Goal: Task Accomplishment & Management: Manage account settings

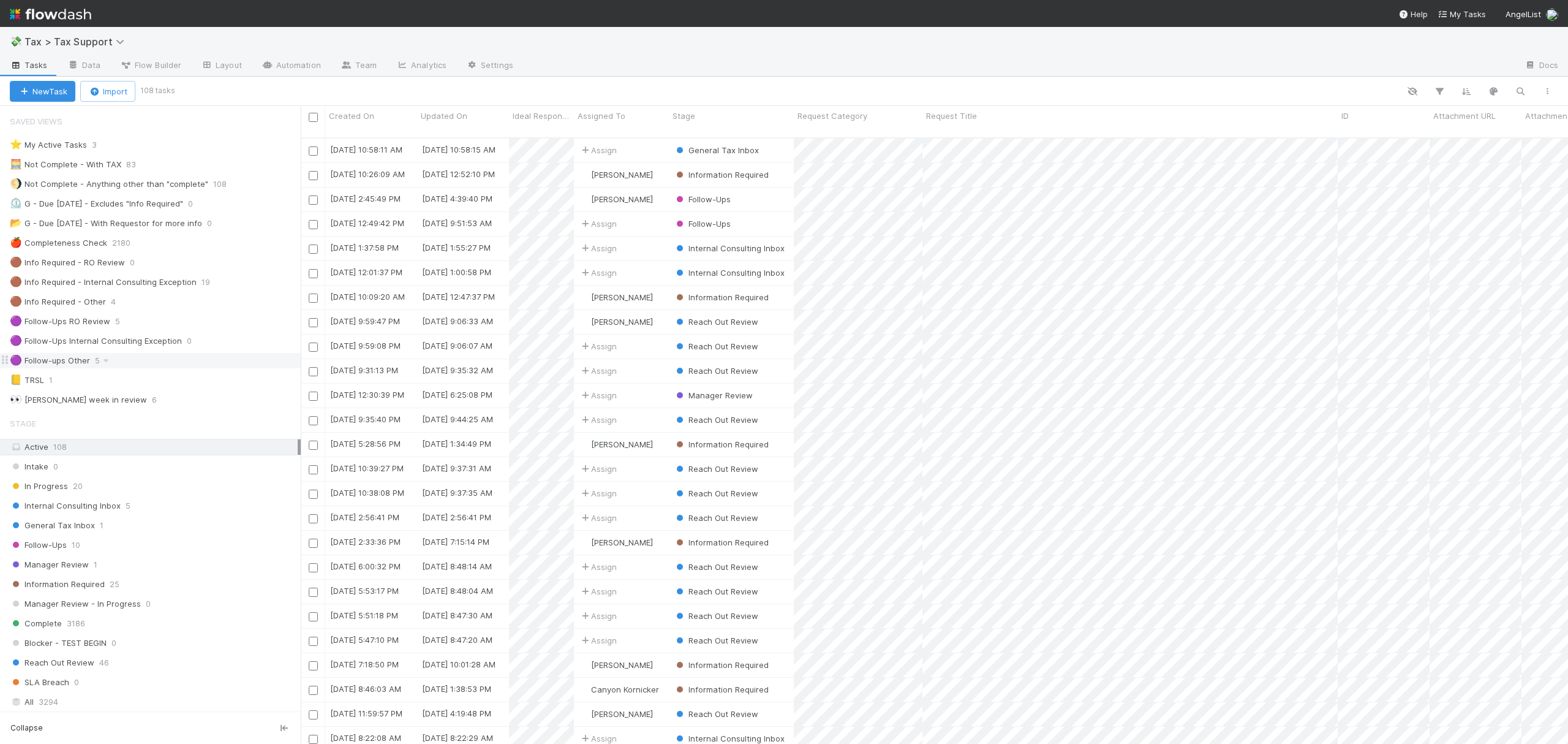
scroll to position [603, 1255]
drag, startPoint x: 179, startPoint y: 366, endPoint x: 185, endPoint y: 364, distance: 6.3
click at [179, 366] on div "🟣 Follow-ups Other 5" at bounding box center [155, 360] width 291 height 15
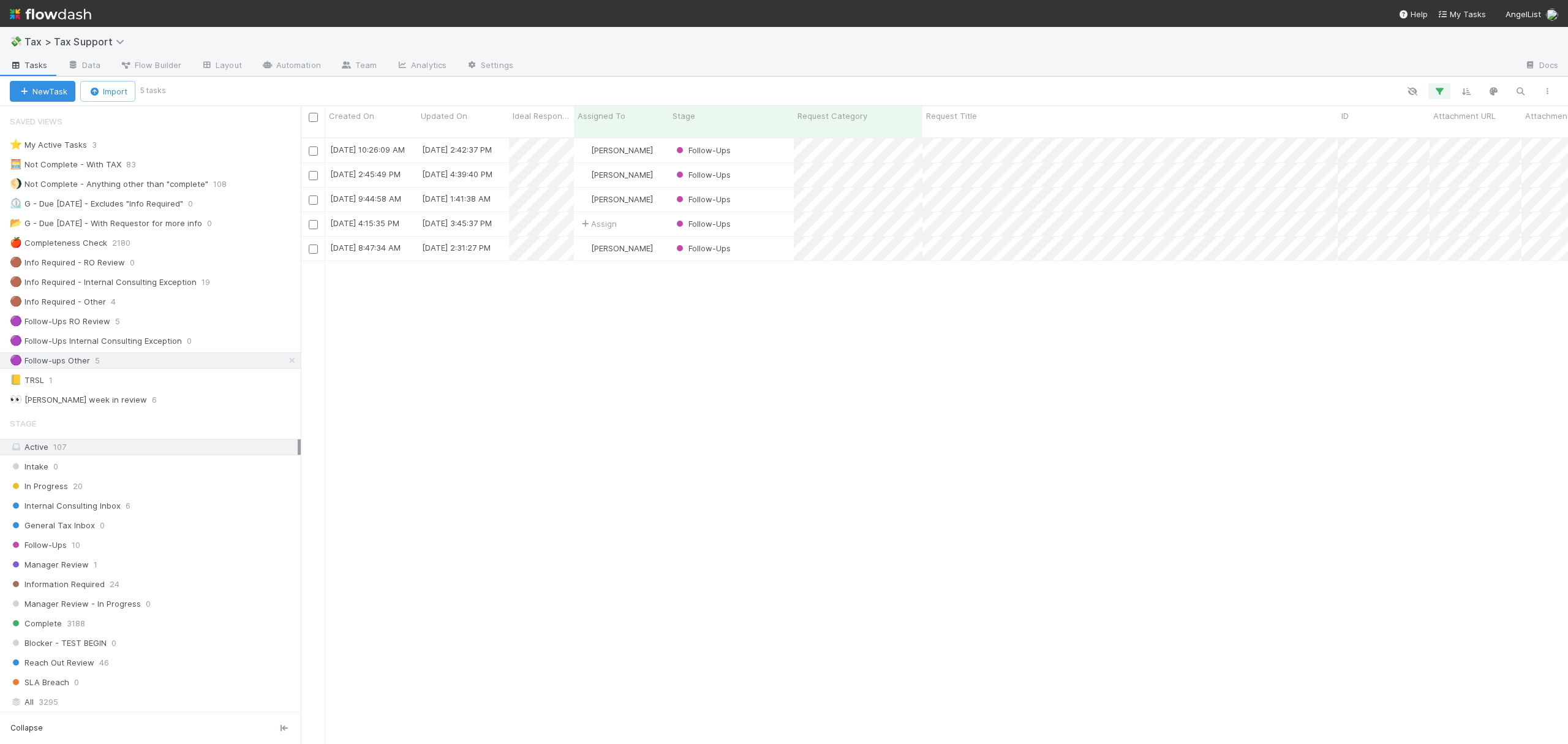
scroll to position [603, 1255]
click at [775, 138] on div "Follow-Ups" at bounding box center [731, 150] width 125 height 24
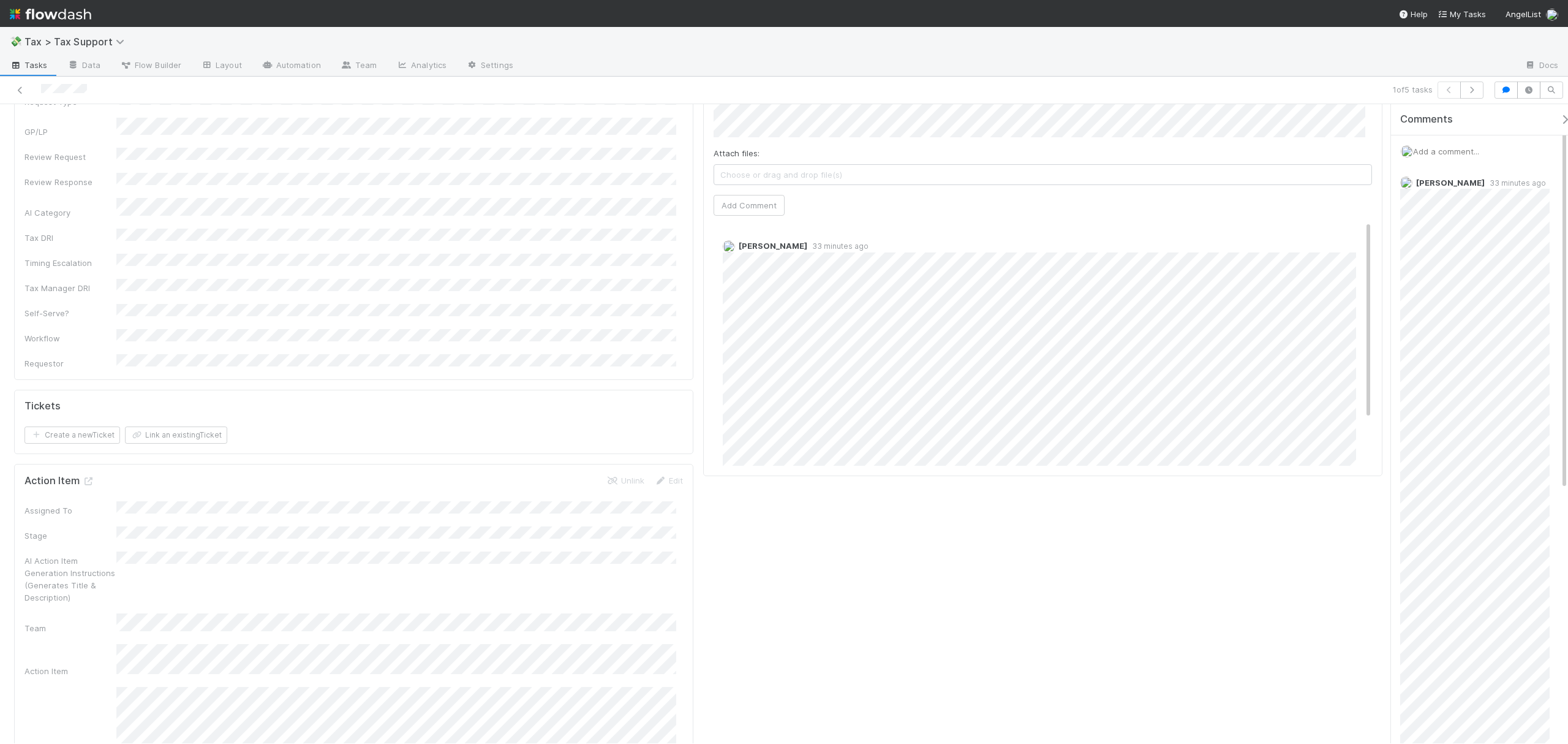
scroll to position [751, 0]
drag, startPoint x: 1380, startPoint y: 206, endPoint x: 1385, endPoint y: 295, distance: 89.1
click at [1385, 295] on div "Follow-Ups Leia Slosberg Complete Ask Cyclops Request Details Edit Request Titl…" at bounding box center [784, 424] width 1568 height 639
drag, startPoint x: 1383, startPoint y: 258, endPoint x: 1383, endPoint y: 229, distance: 29.0
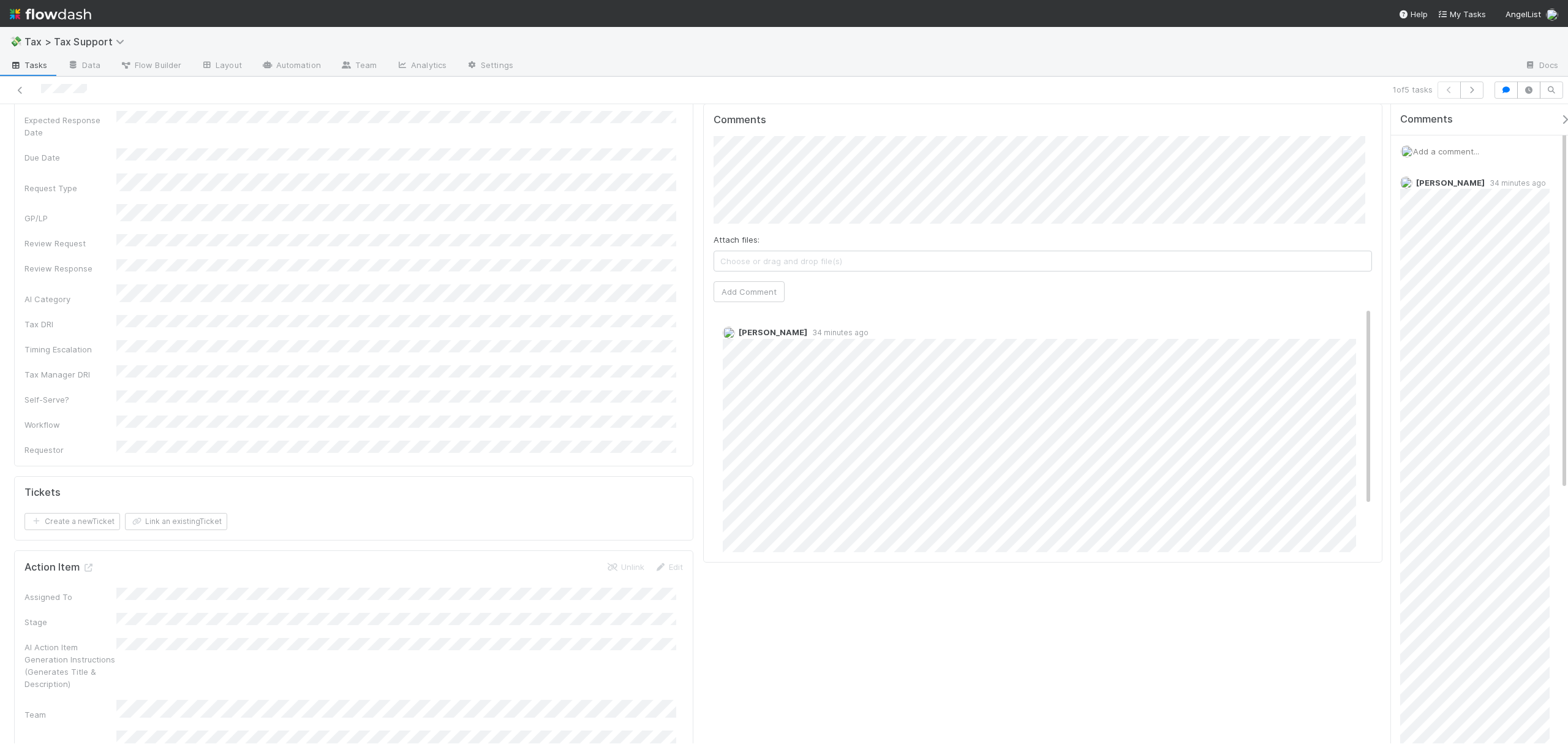
scroll to position [675, 0]
drag, startPoint x: 1379, startPoint y: 168, endPoint x: 1385, endPoint y: 234, distance: 66.3
click at [1385, 234] on div "Follow-Ups Leia Slosberg Complete Ask Cyclops Request Details Edit Request Titl…" at bounding box center [784, 424] width 1568 height 639
drag, startPoint x: 1355, startPoint y: 335, endPoint x: 1357, endPoint y: 346, distance: 11.2
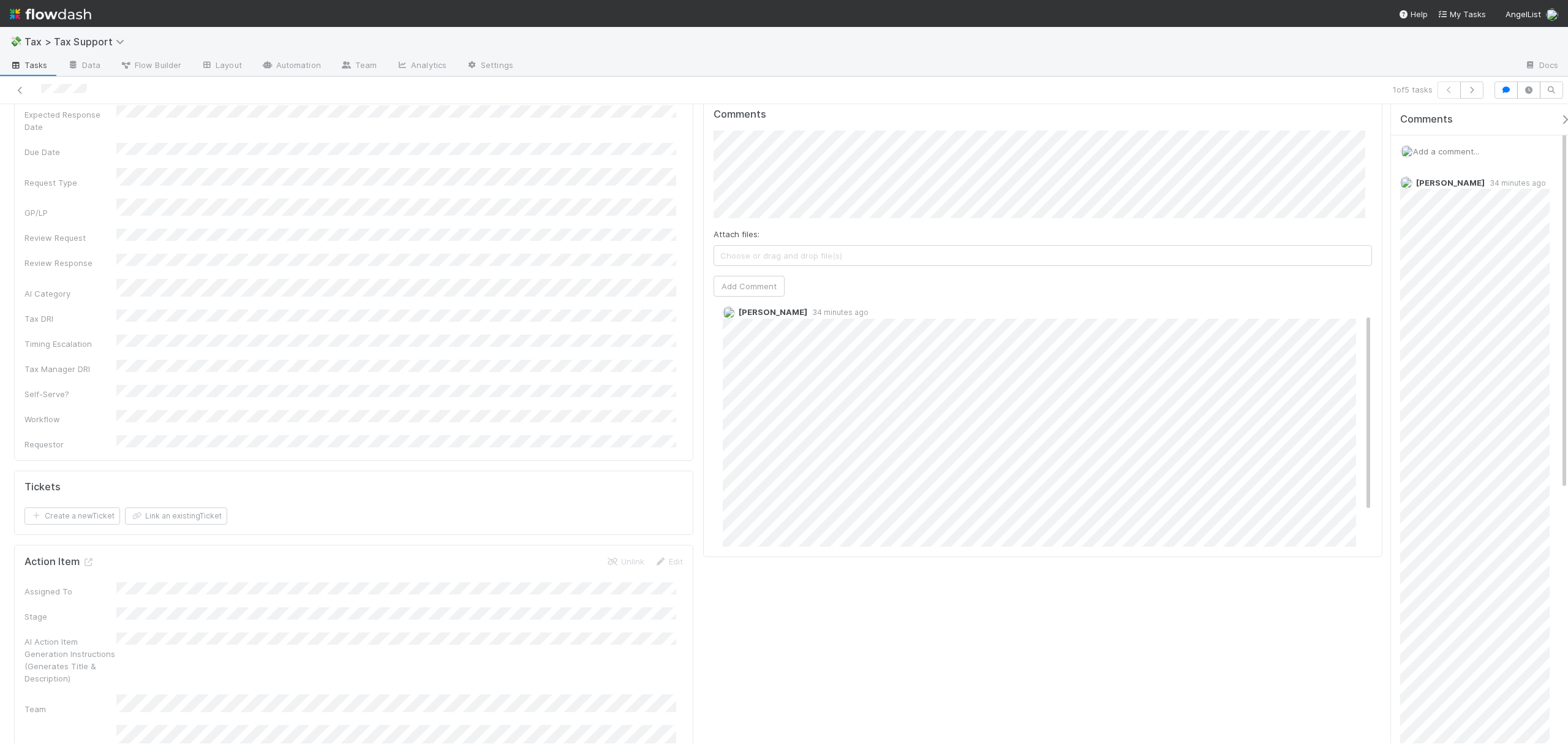
click at [1357, 346] on div "Leia Slosberg 34 minutes ago" at bounding box center [1049, 436] width 671 height 279
click at [1355, 346] on div "Leia Slosberg 34 minutes ago" at bounding box center [1049, 436] width 671 height 279
click at [782, 146] on span "Leia Slosberg" at bounding box center [770, 144] width 62 height 10
drag, startPoint x: 1379, startPoint y: 214, endPoint x: 1379, endPoint y: 172, distance: 42.0
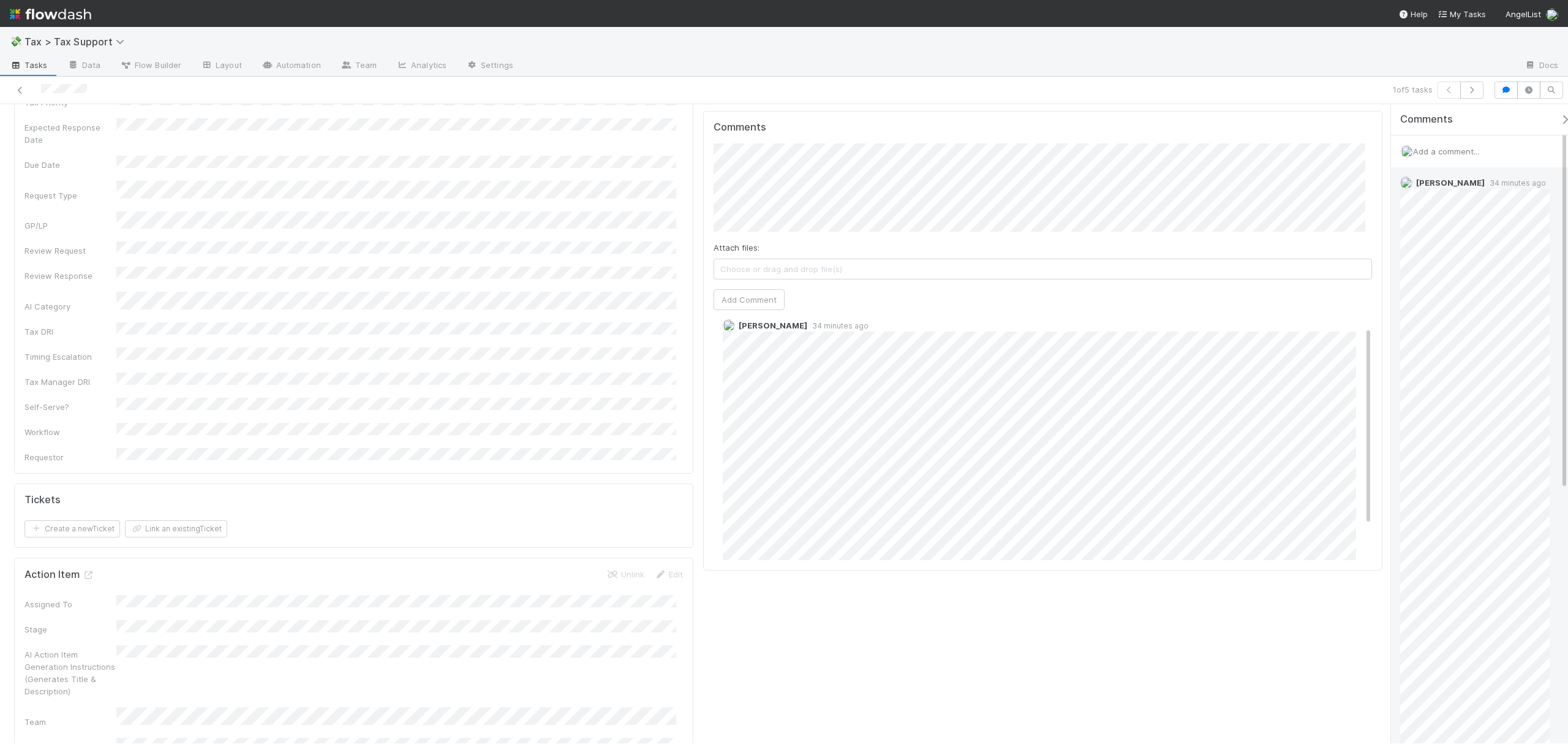
scroll to position [642, 0]
drag, startPoint x: 1380, startPoint y: 158, endPoint x: 1390, endPoint y: 229, distance: 71.7
click at [1390, 229] on div "Follow-Ups Leia Slosberg Complete Ask Cyclops Request Details Edit Request Titl…" at bounding box center [784, 424] width 1568 height 639
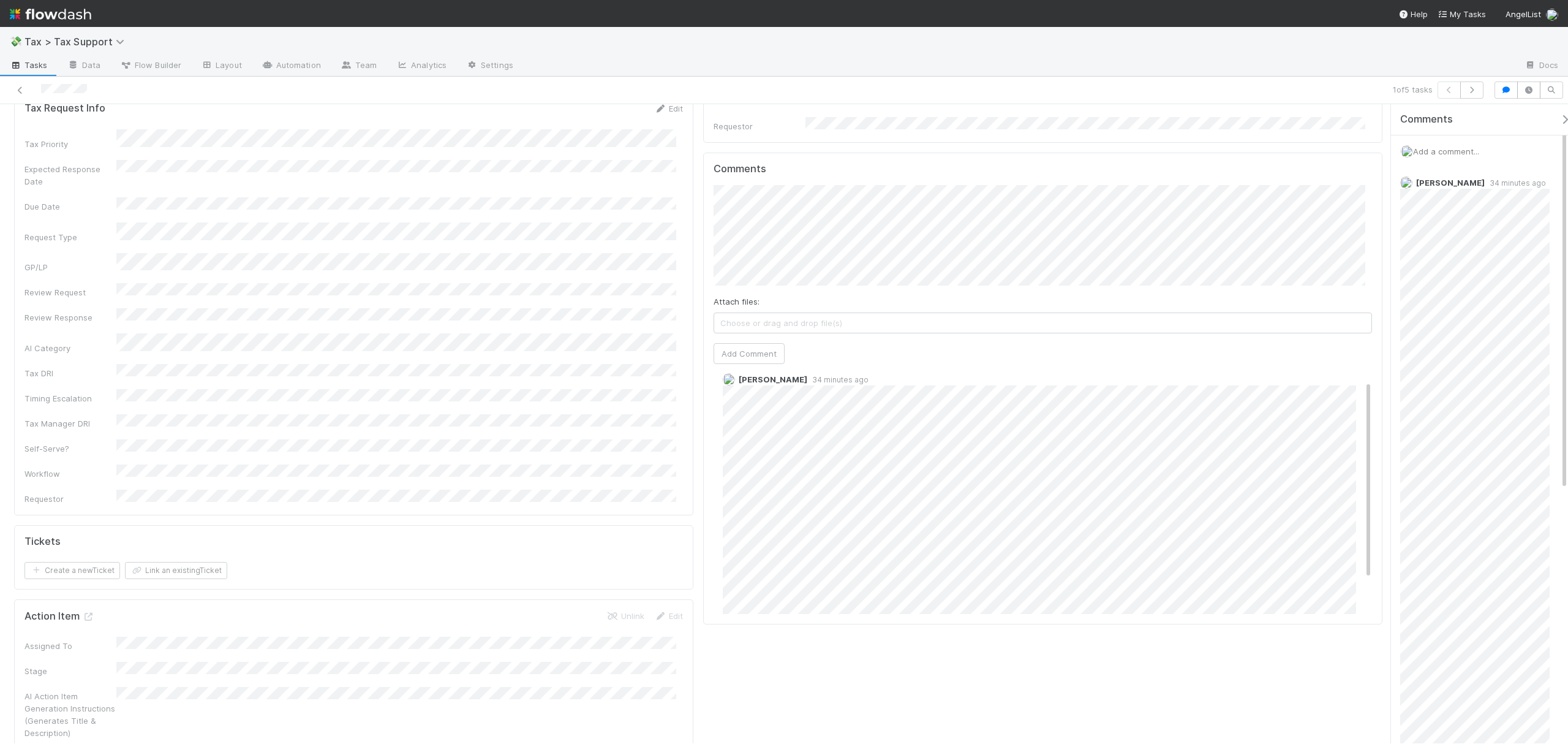
scroll to position [616, 0]
drag, startPoint x: 1380, startPoint y: 224, endPoint x: 1368, endPoint y: 221, distance: 12.4
click at [1354, 465] on div "Leia Slosberg 34 minutes ago" at bounding box center [1049, 527] width 671 height 279
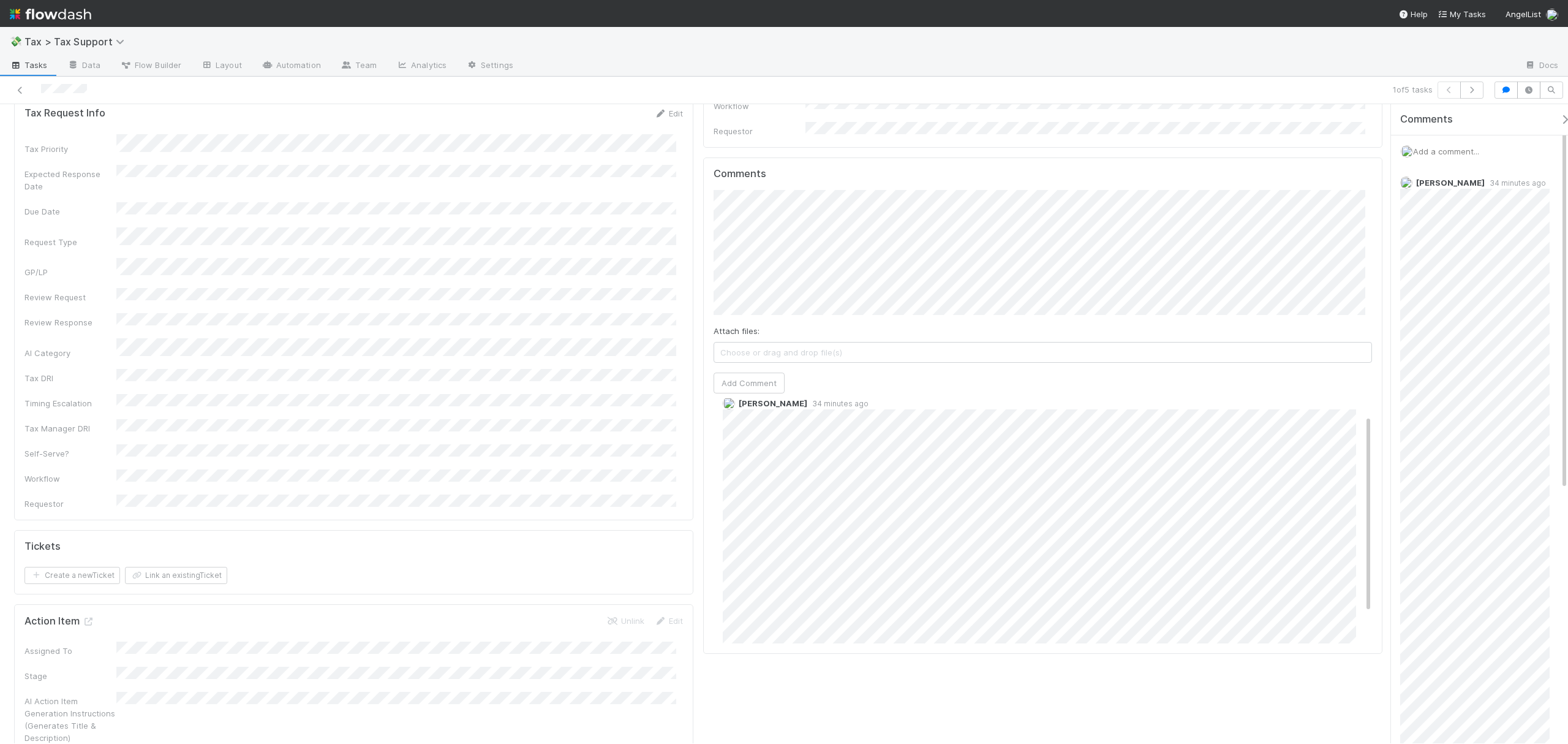
drag, startPoint x: 1383, startPoint y: 202, endPoint x: 1378, endPoint y: 188, distance: 14.9
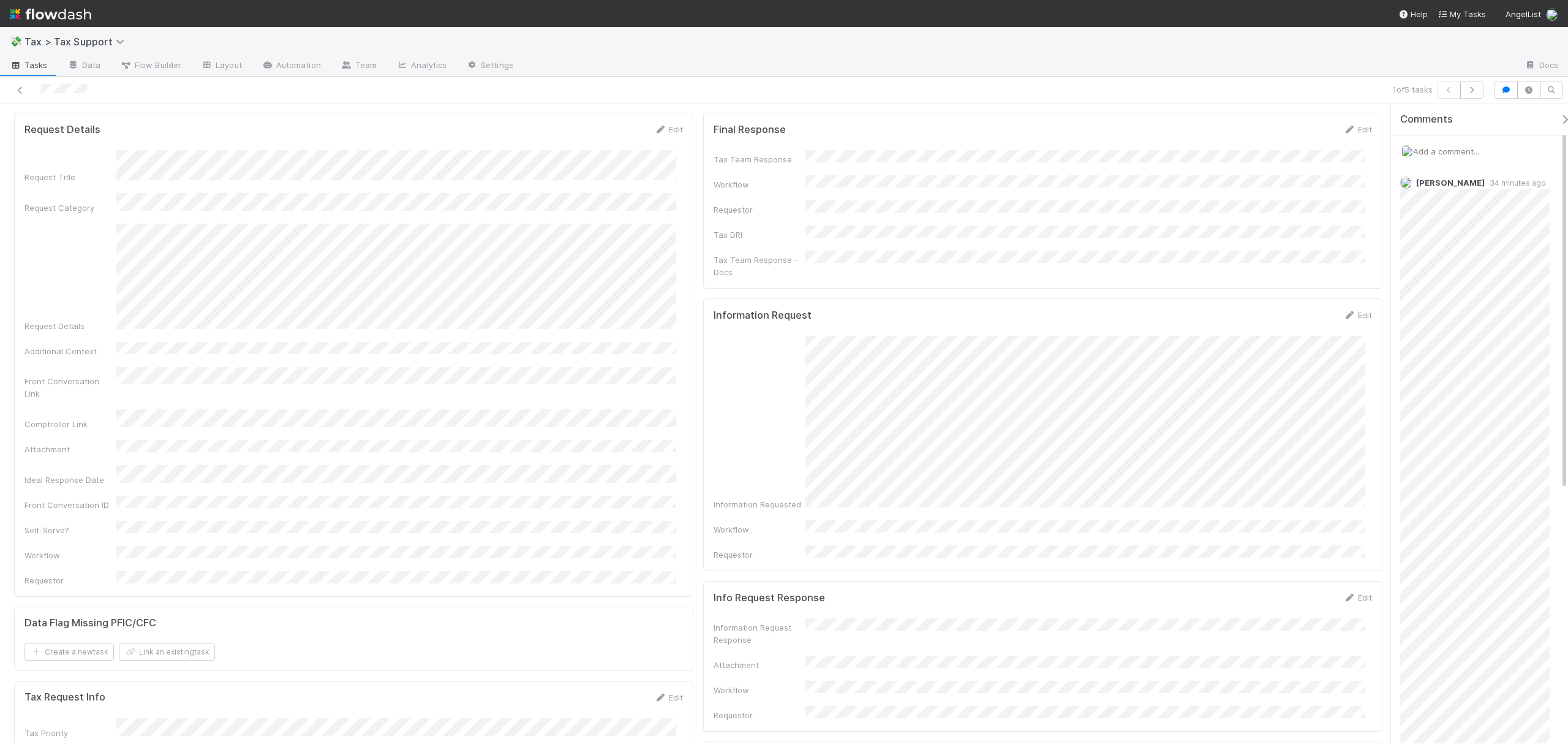
scroll to position [5, 0]
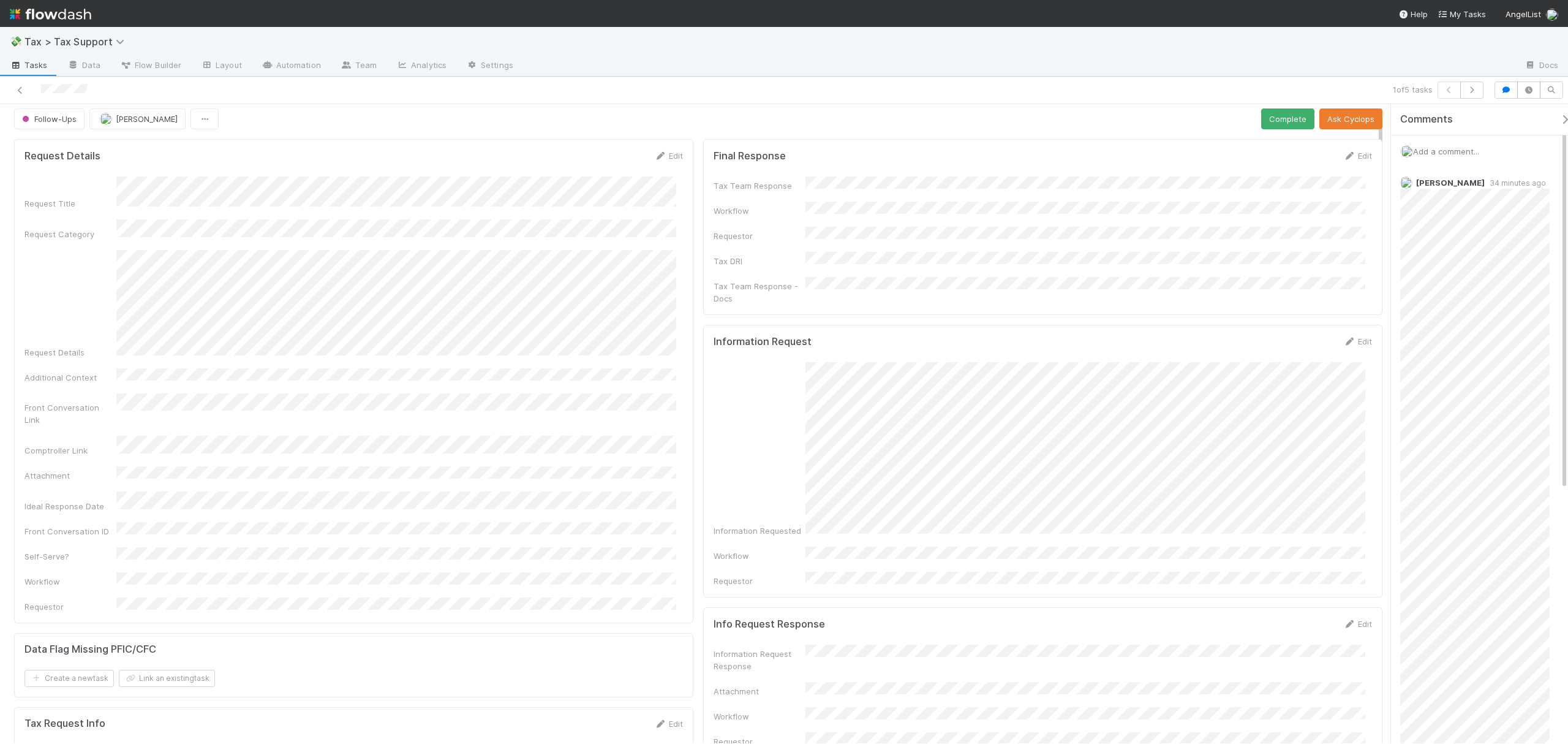
drag, startPoint x: 1382, startPoint y: 200, endPoint x: 1370, endPoint y: 128, distance: 73.0
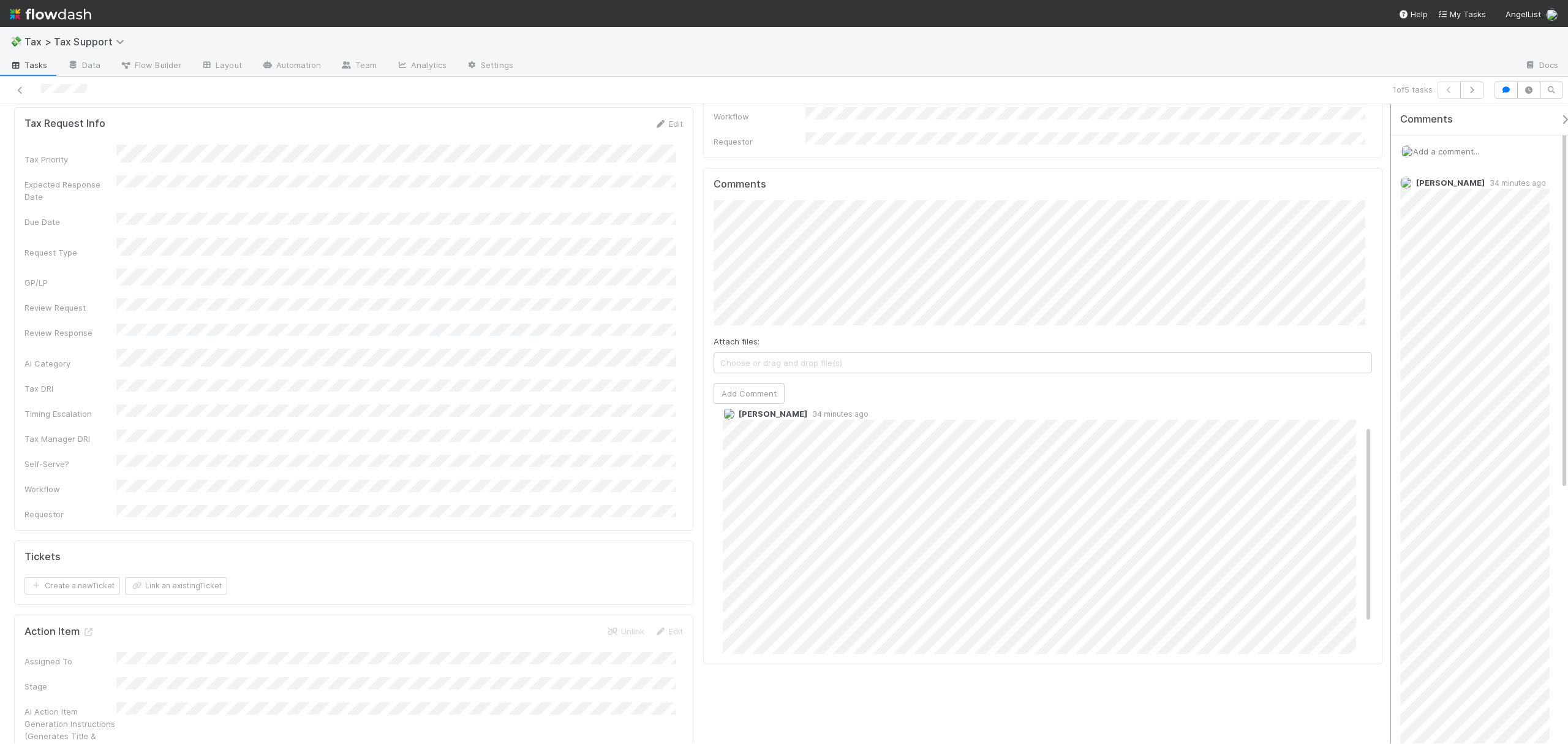
scroll to position [595, 0]
drag, startPoint x: 1380, startPoint y: 123, endPoint x: 1390, endPoint y: 192, distance: 69.7
click at [1390, 192] on div "Follow-Ups Leia Slosberg Complete Ask Cyclops Request Details Edit Request Titl…" at bounding box center [784, 424] width 1568 height 639
click at [753, 454] on button "Add Comment" at bounding box center [749, 464] width 71 height 21
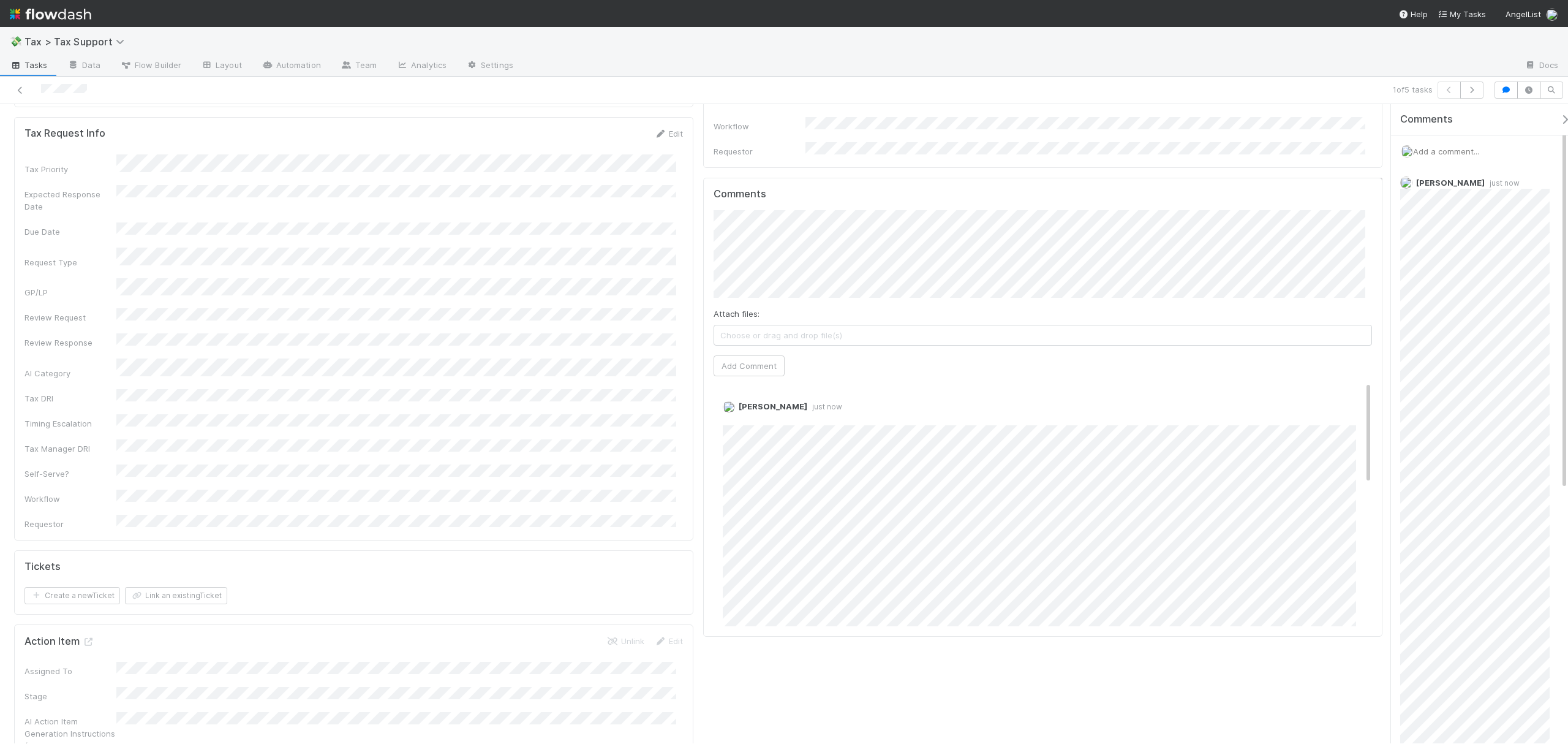
drag, startPoint x: 1356, startPoint y: 544, endPoint x: 1387, endPoint y: 351, distance: 195.5
click at [1387, 351] on div "Follow-Ups Leia Slosberg Complete Ask Cyclops Request Details Edit Request Titl…" at bounding box center [784, 424] width 1568 height 639
drag, startPoint x: 1383, startPoint y: 206, endPoint x: 1383, endPoint y: 155, distance: 51.0
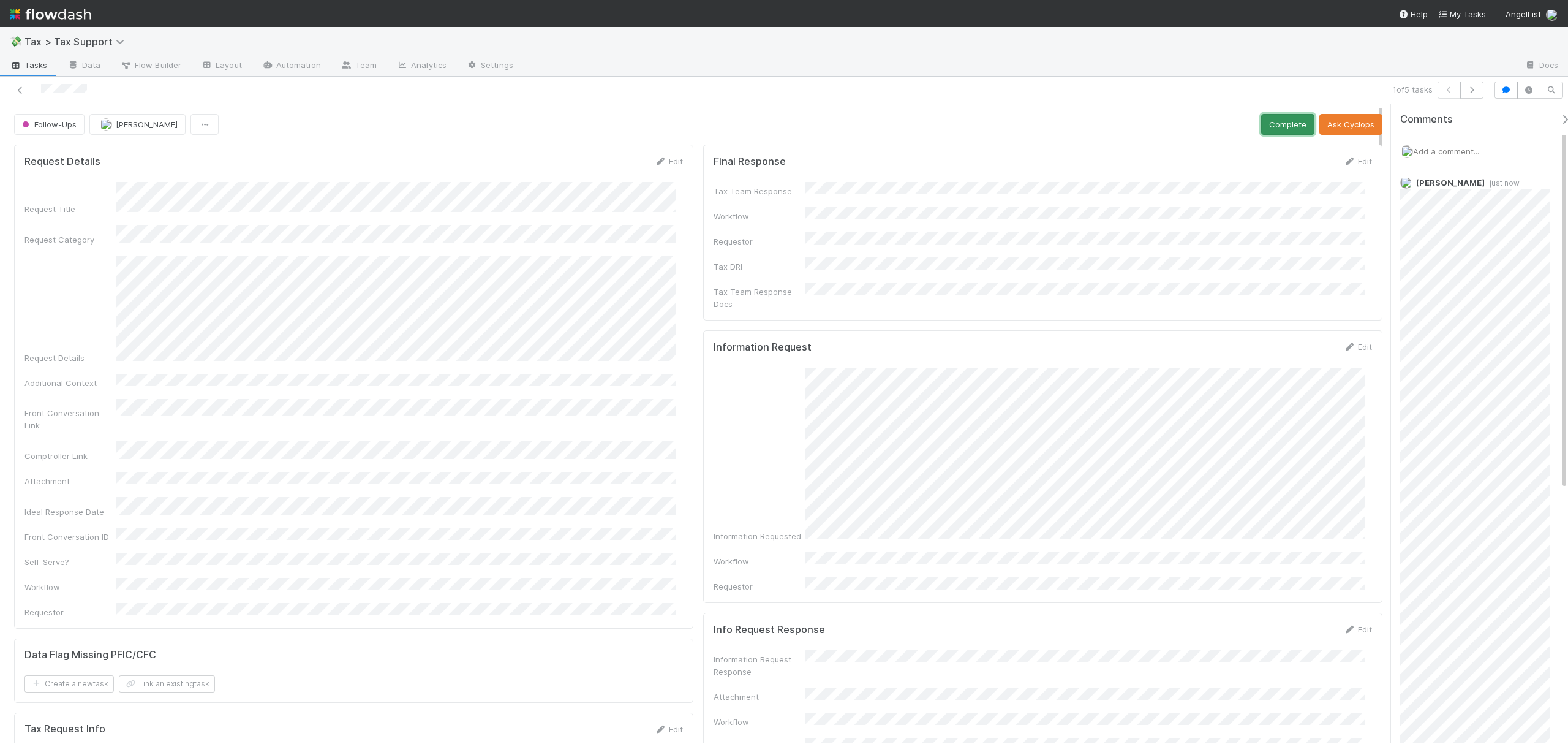
click at [1287, 124] on button "Complete" at bounding box center [1288, 124] width 54 height 21
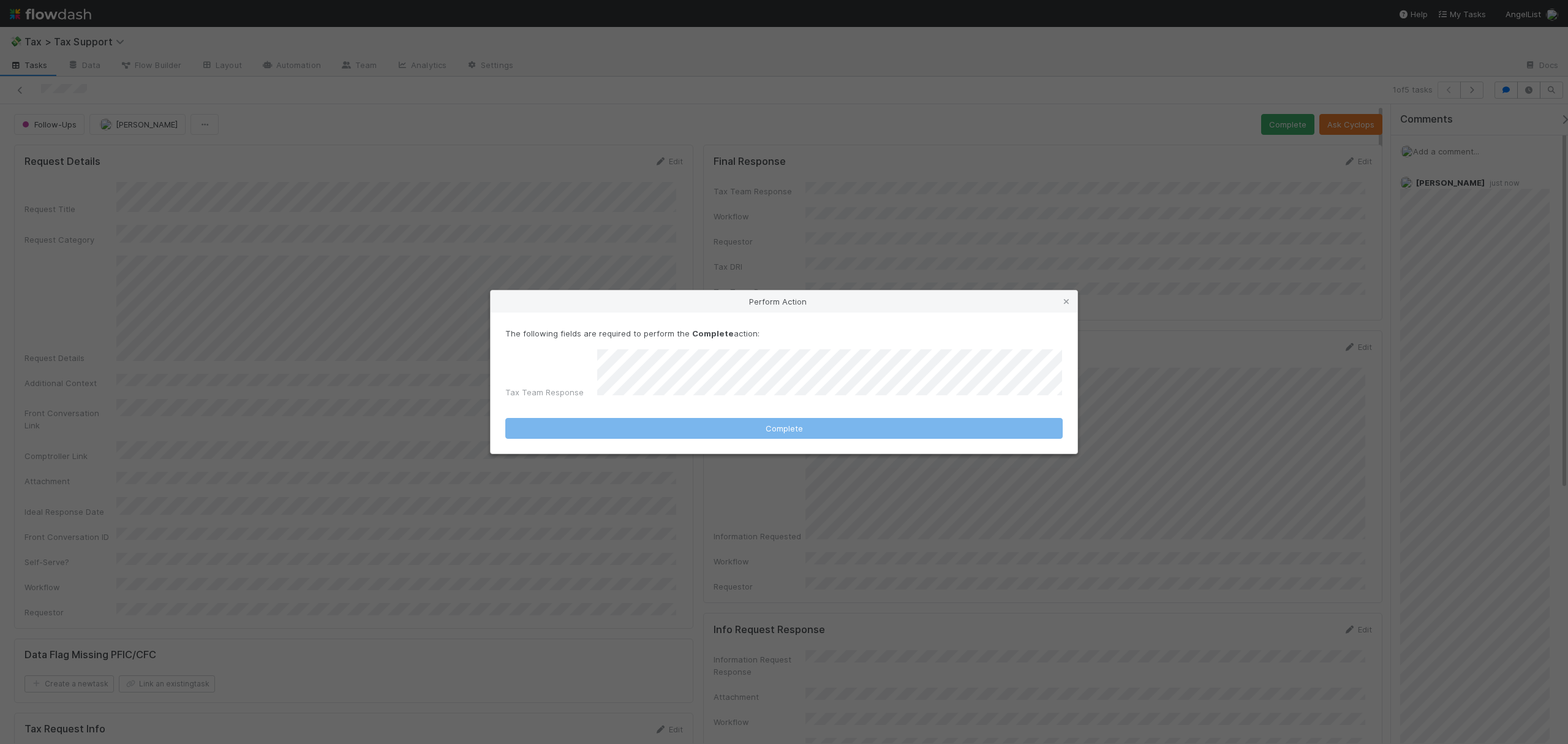
click at [776, 214] on div "Perform Action The following fields are required to perform the Complete action…" at bounding box center [784, 372] width 1568 height 744
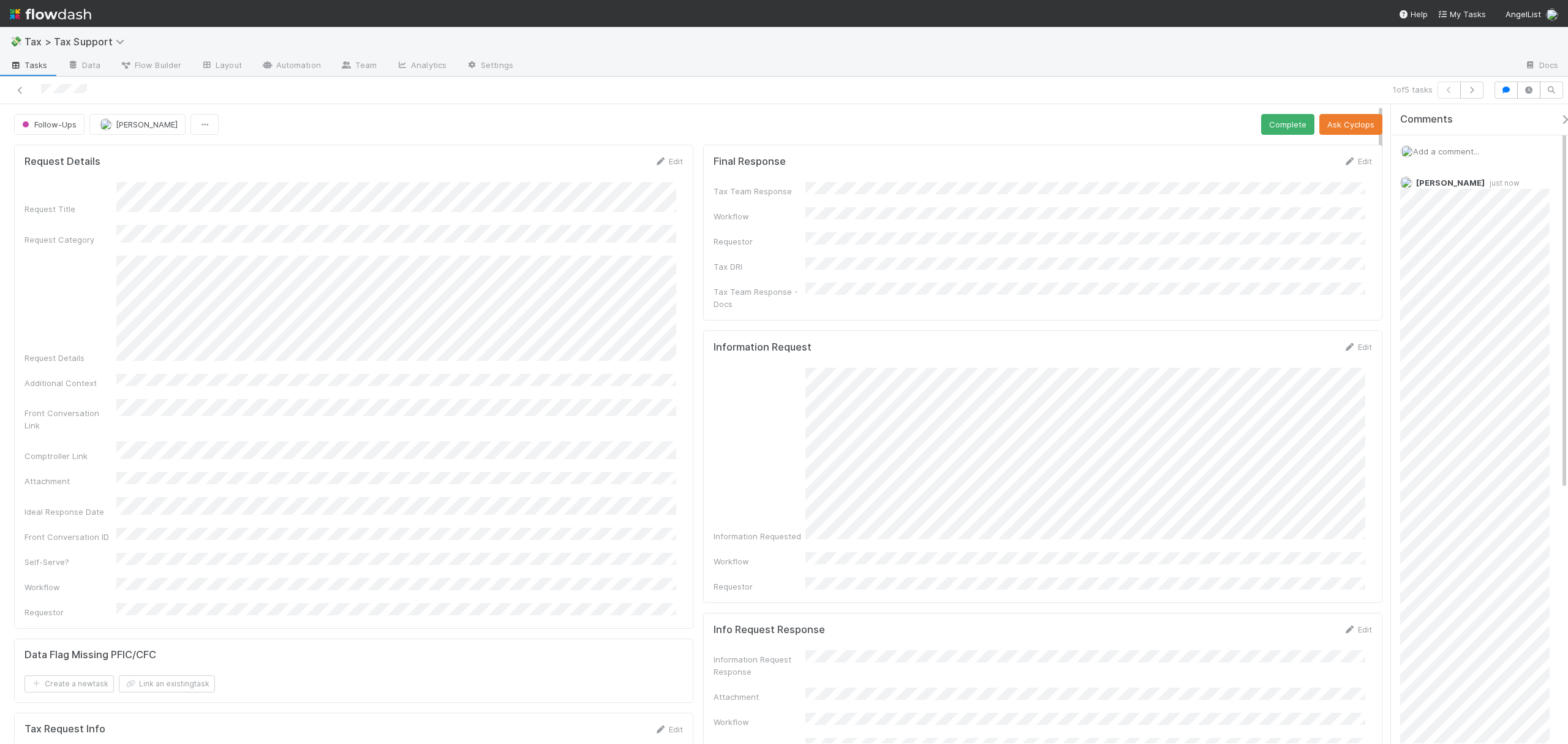
drag, startPoint x: 1351, startPoint y: 162, endPoint x: 1243, endPoint y: 174, distance: 108.7
click at [1351, 161] on link "Edit" at bounding box center [1358, 161] width 29 height 10
click at [1307, 162] on button "Save" at bounding box center [1306, 165] width 35 height 21
click at [1277, 133] on button "Complete" at bounding box center [1288, 124] width 54 height 21
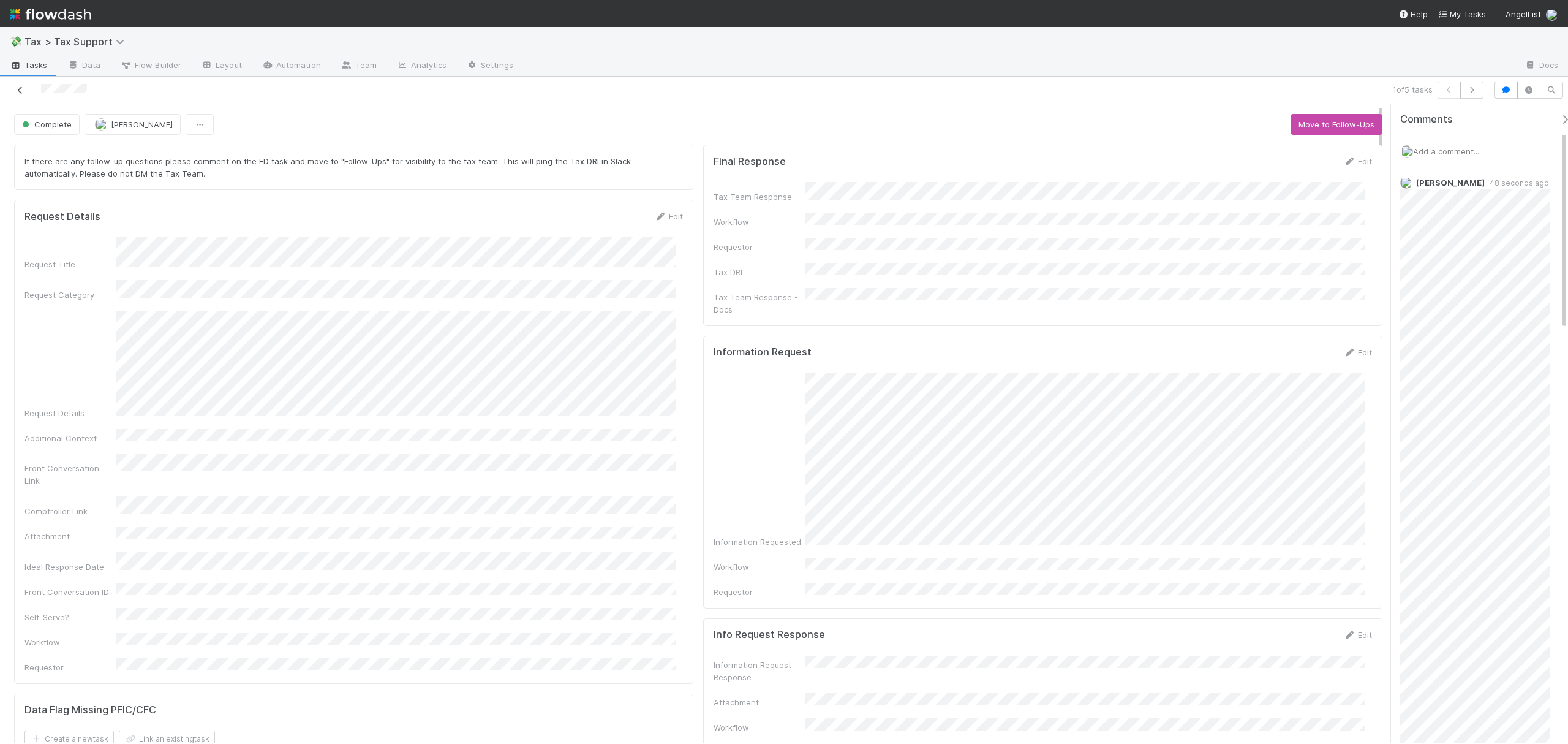
click at [22, 91] on icon at bounding box center [20, 90] width 12 height 8
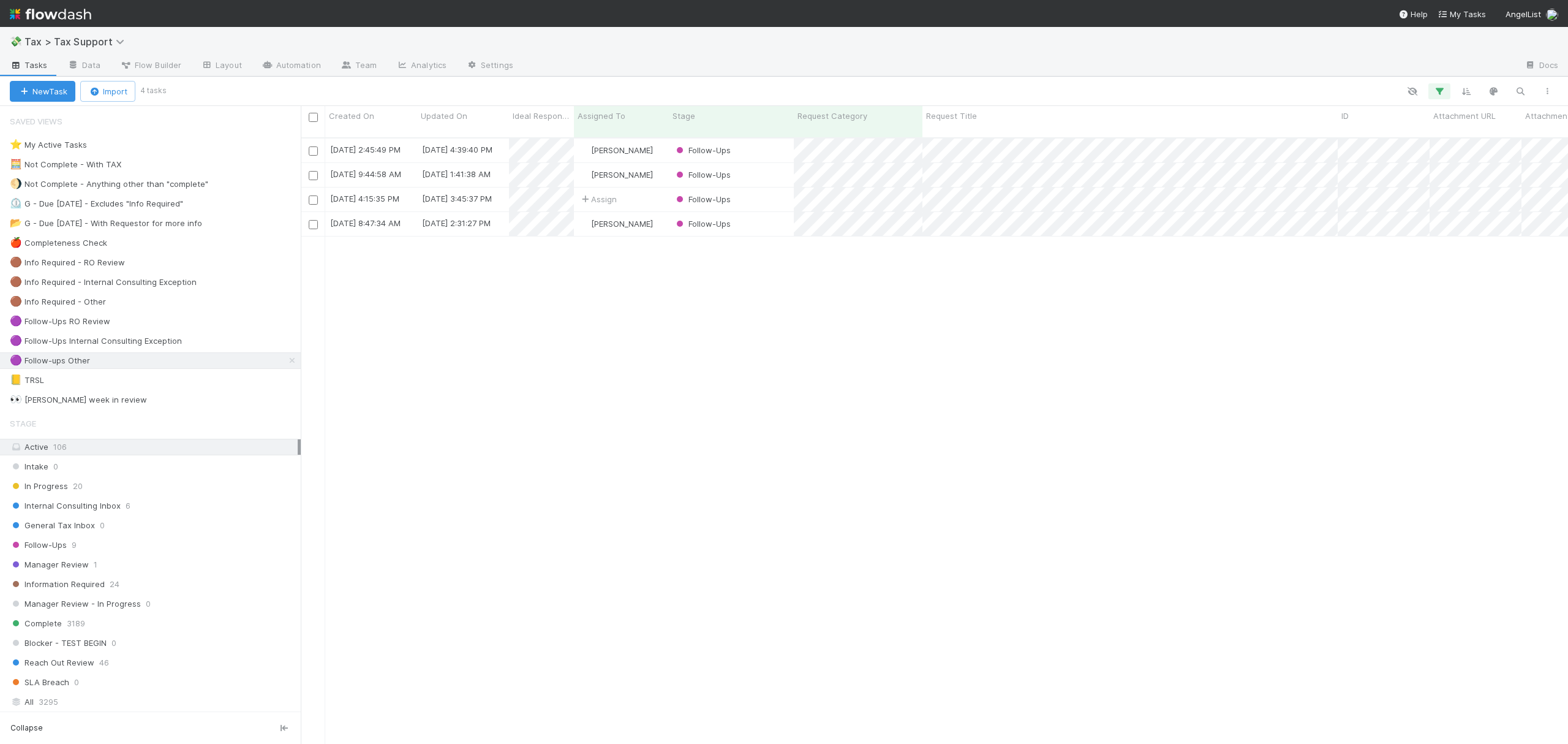
scroll to position [603, 1255]
click at [480, 459] on div "8/26/25, 2:45:49 PM 8/26/25, 4:39:40 PM Manav Mehta Follow-Ups 0 0 0 0 0 0 0 0 …" at bounding box center [934, 446] width 1267 height 615
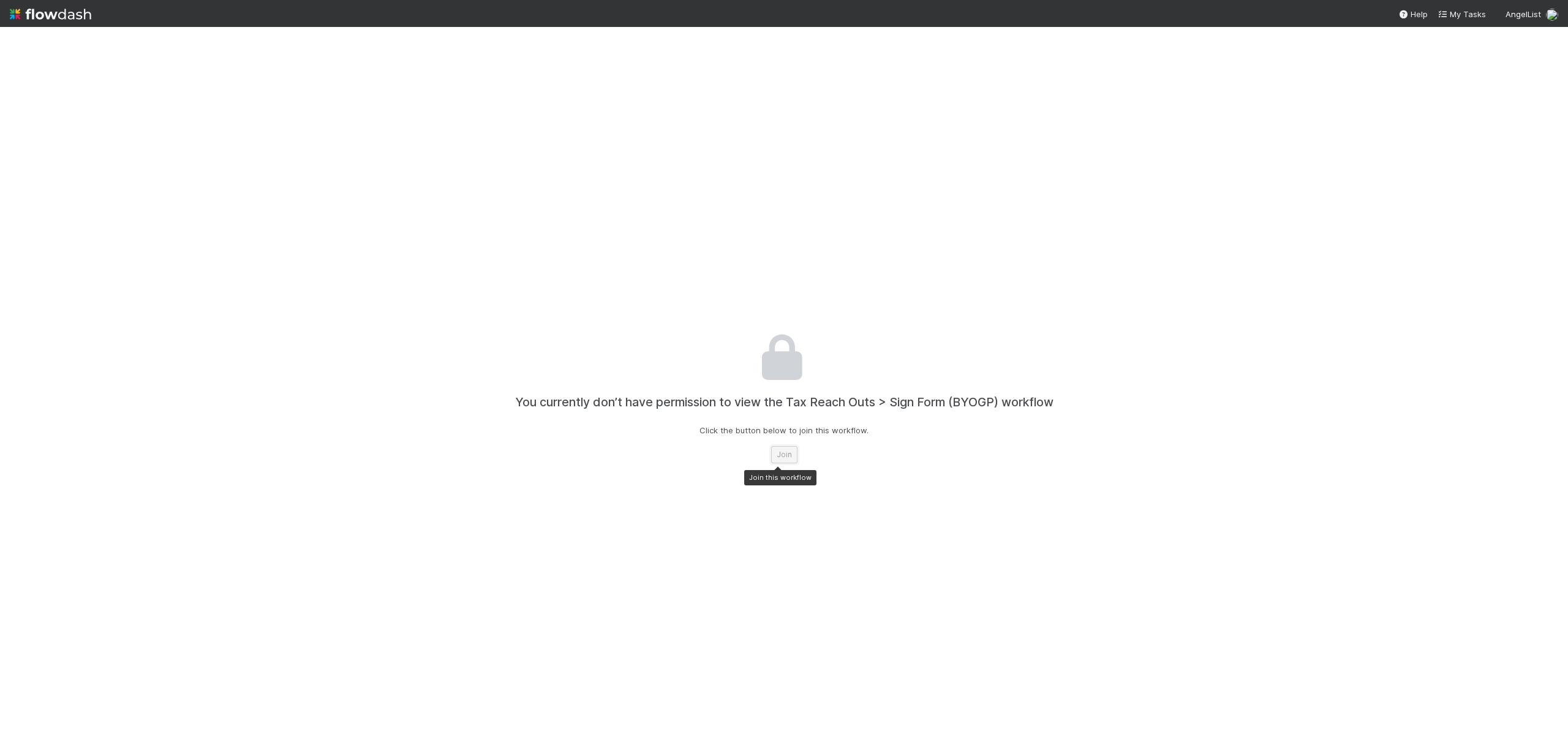
click at [780, 461] on button "Join" at bounding box center [784, 454] width 26 height 17
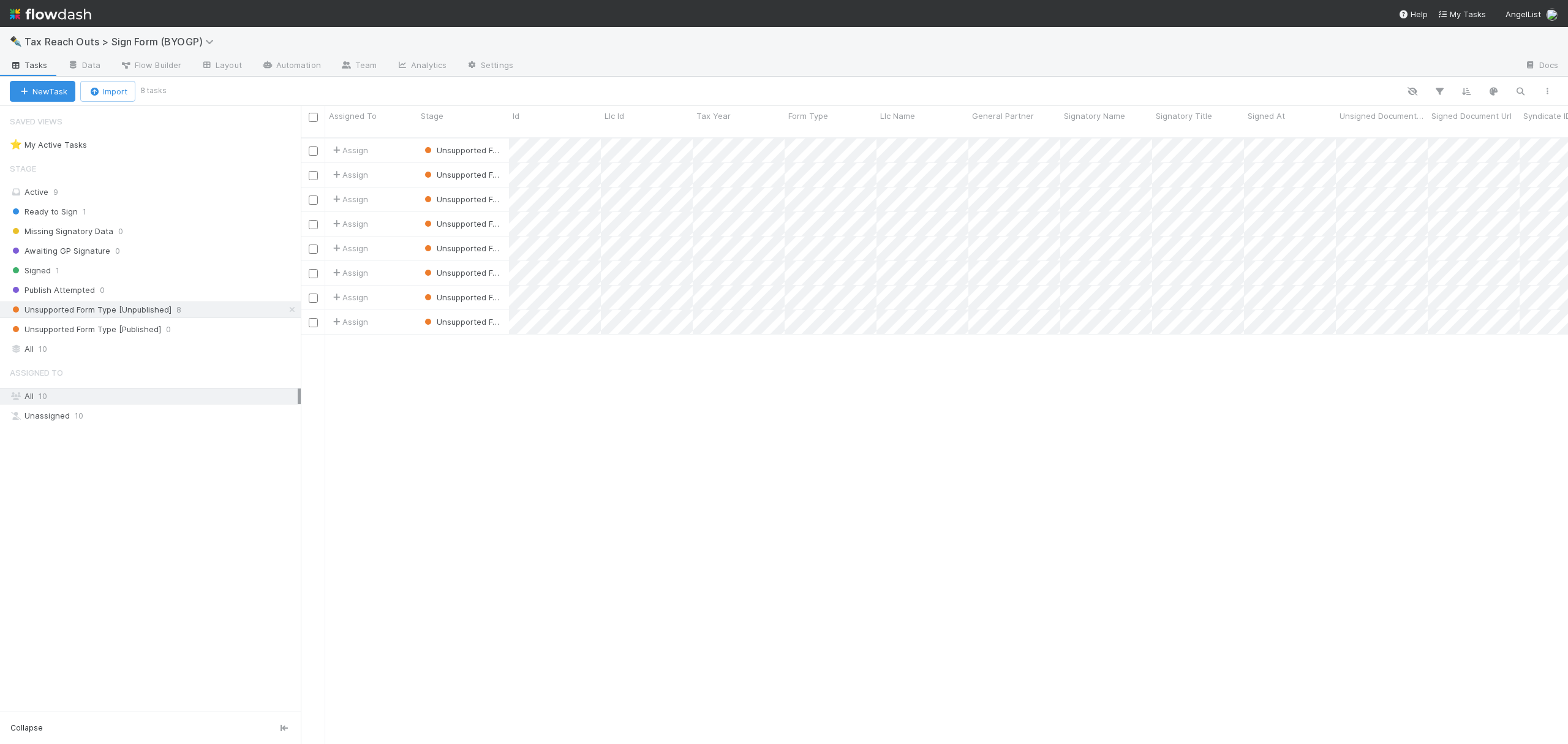
scroll to position [603, 1255]
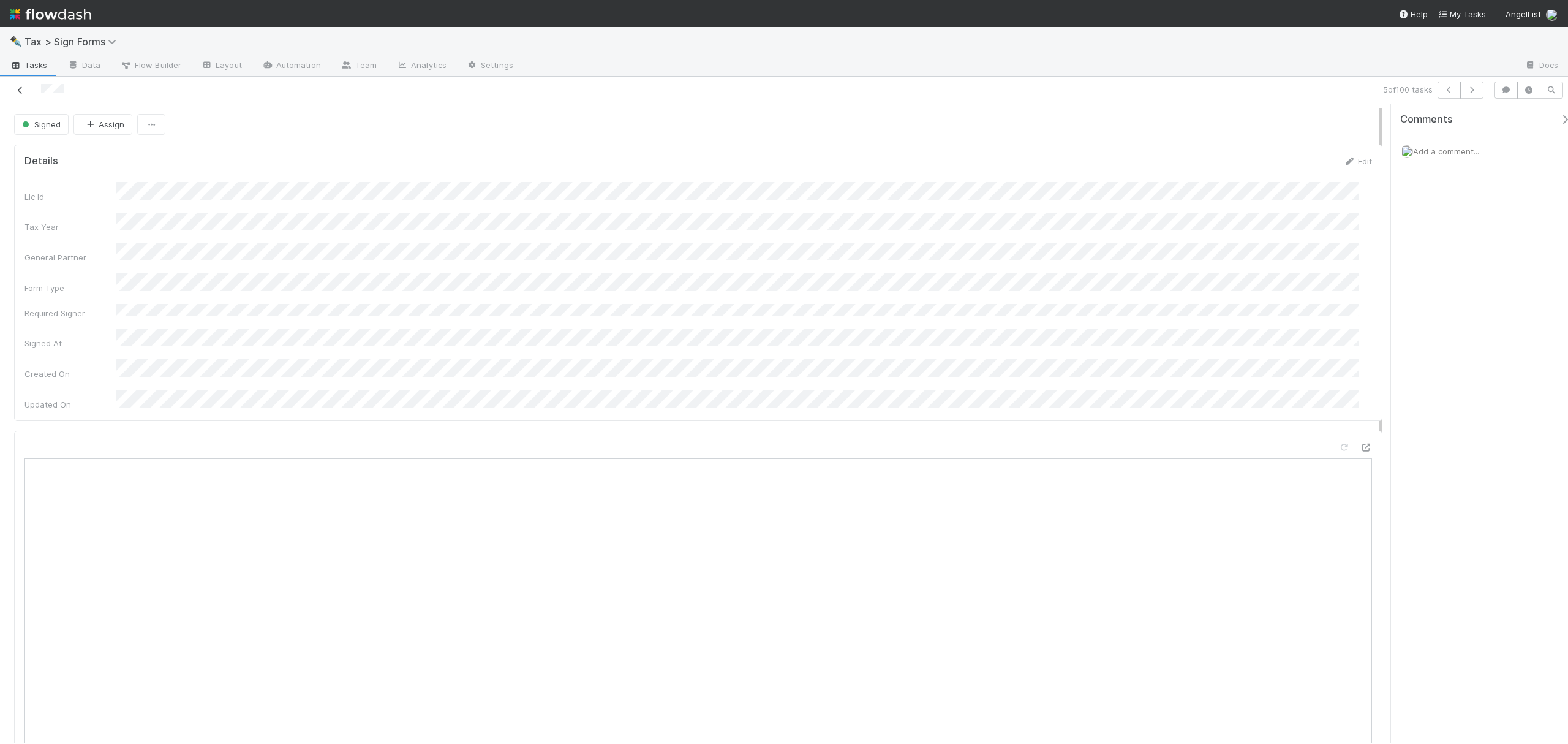
click at [25, 96] on link at bounding box center [20, 90] width 12 height 12
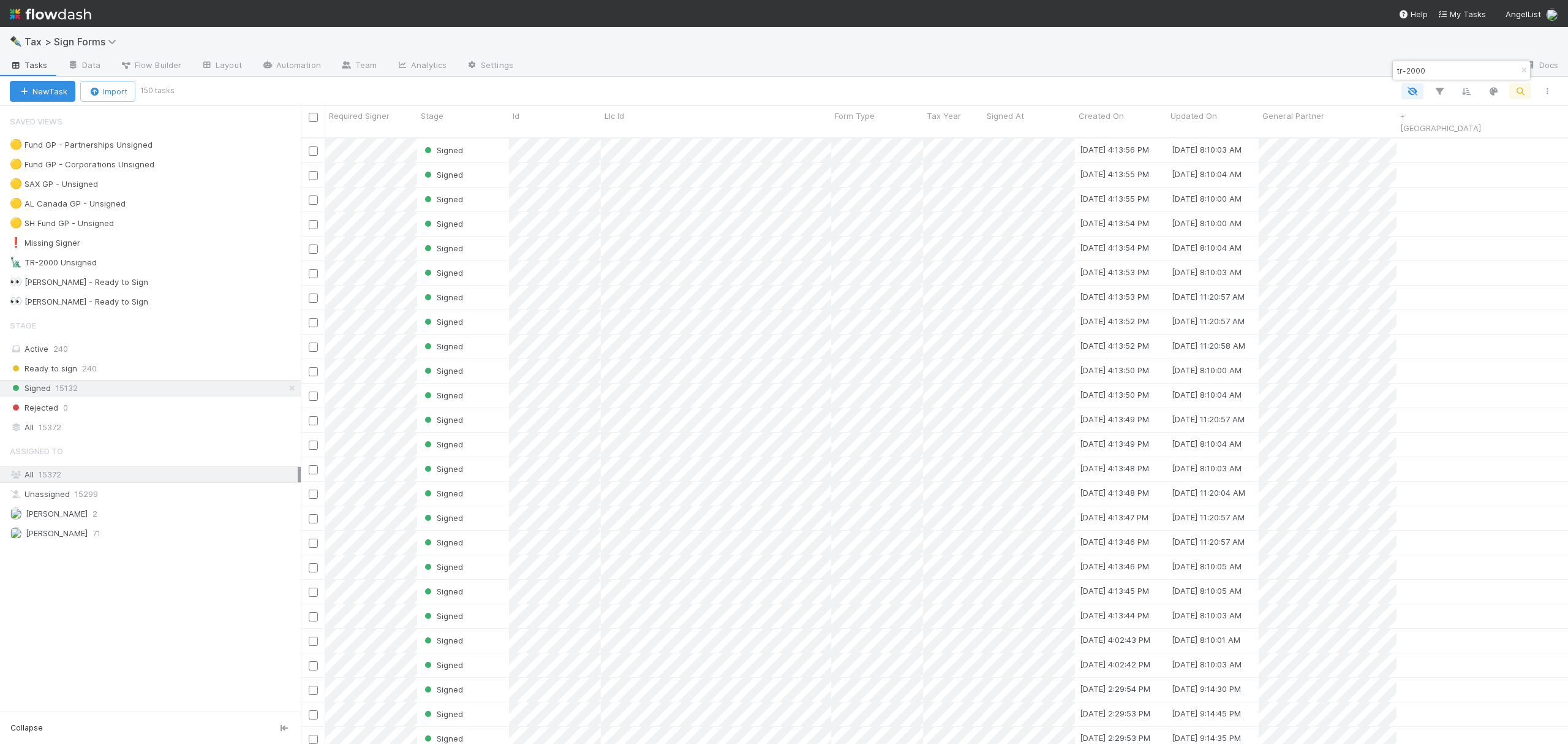
scroll to position [603, 1255]
click at [192, 262] on div "🗽 TR-2000 Unsigned 7" at bounding box center [155, 262] width 291 height 15
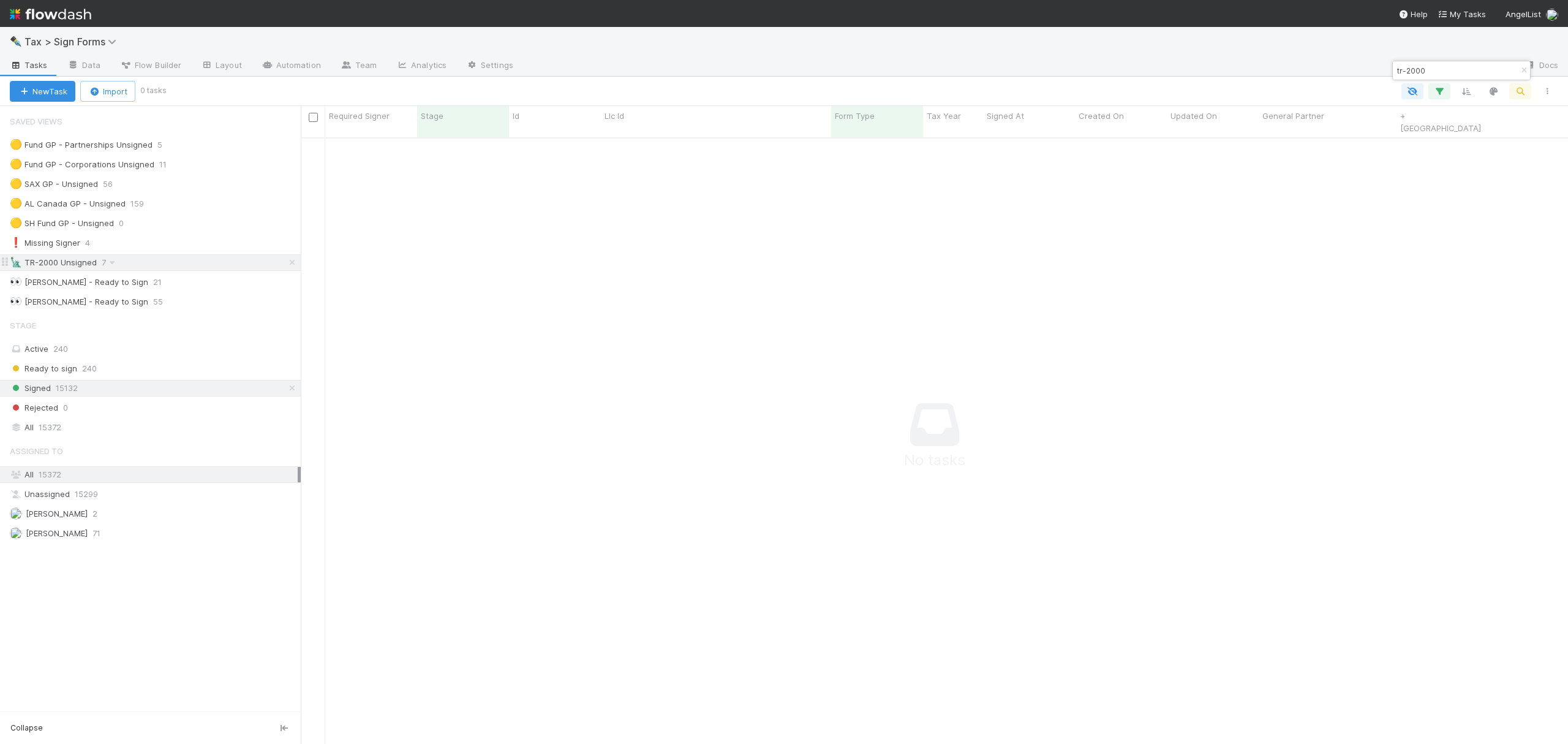
scroll to position [603, 1255]
click at [292, 390] on icon at bounding box center [292, 387] width 12 height 8
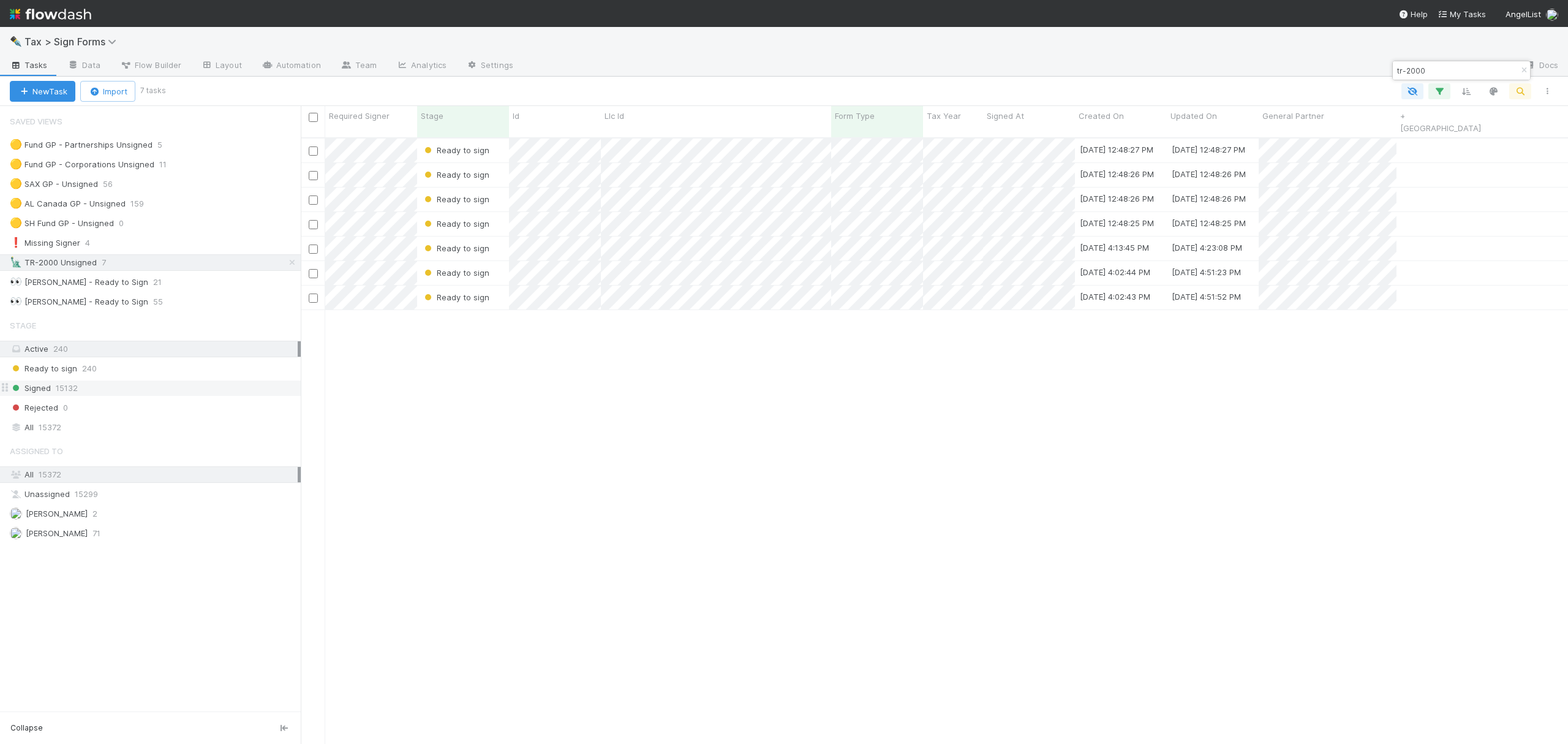
scroll to position [603, 1255]
click at [768, 539] on div "Ready to sign 8/27/25, 12:48:27 PM 8/27/25, 12:48:27 PM Ready to sign 8/27/25, …" at bounding box center [934, 446] width 1267 height 615
drag, startPoint x: 759, startPoint y: 604, endPoint x: 738, endPoint y: 590, distance: 25.2
click at [759, 604] on div "Ready to sign 8/27/25, 12:48:27 PM 8/27/25, 12:48:27 PM Ready to sign 8/27/25, …" at bounding box center [934, 446] width 1267 height 615
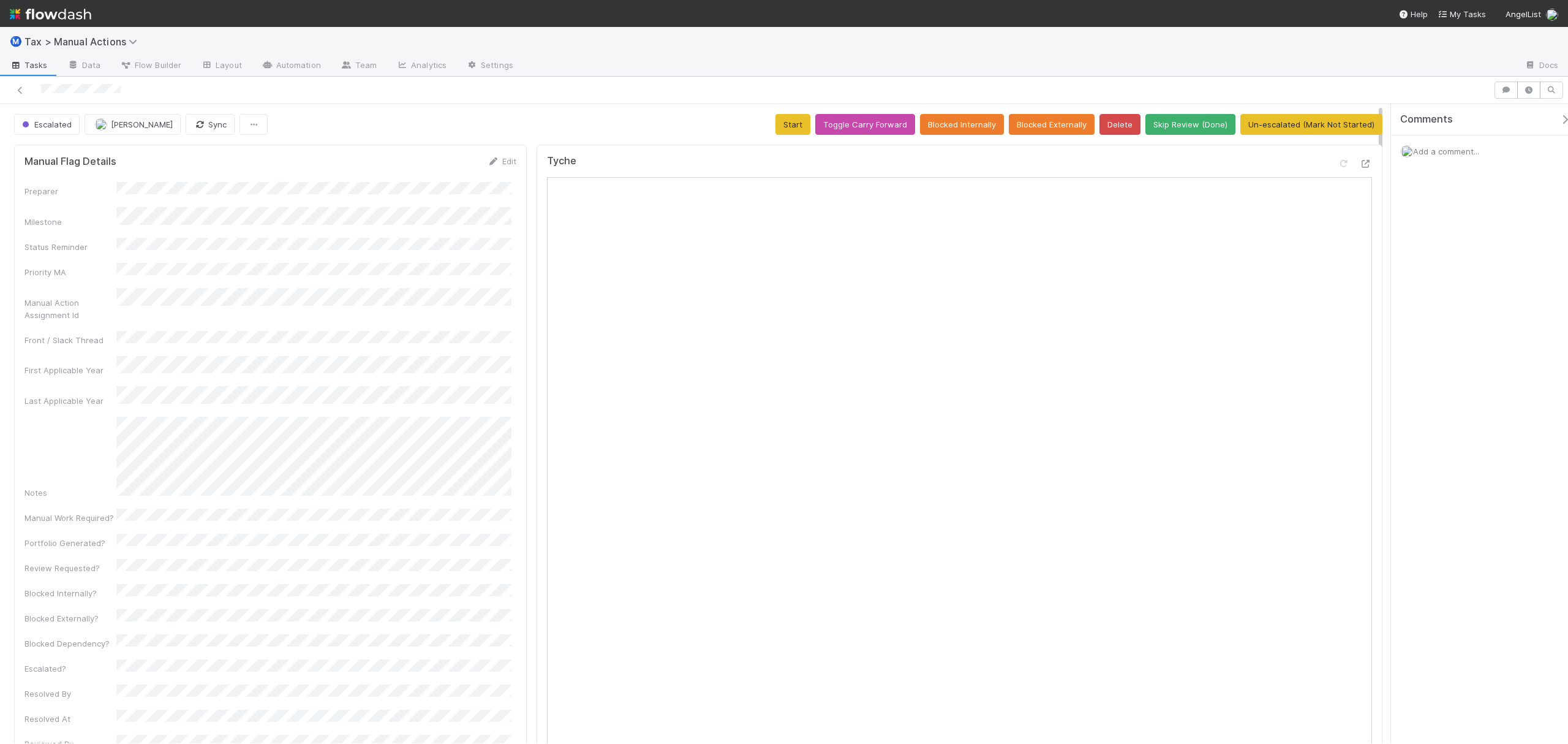
click at [586, 92] on div at bounding box center [747, 90] width 1484 height 17
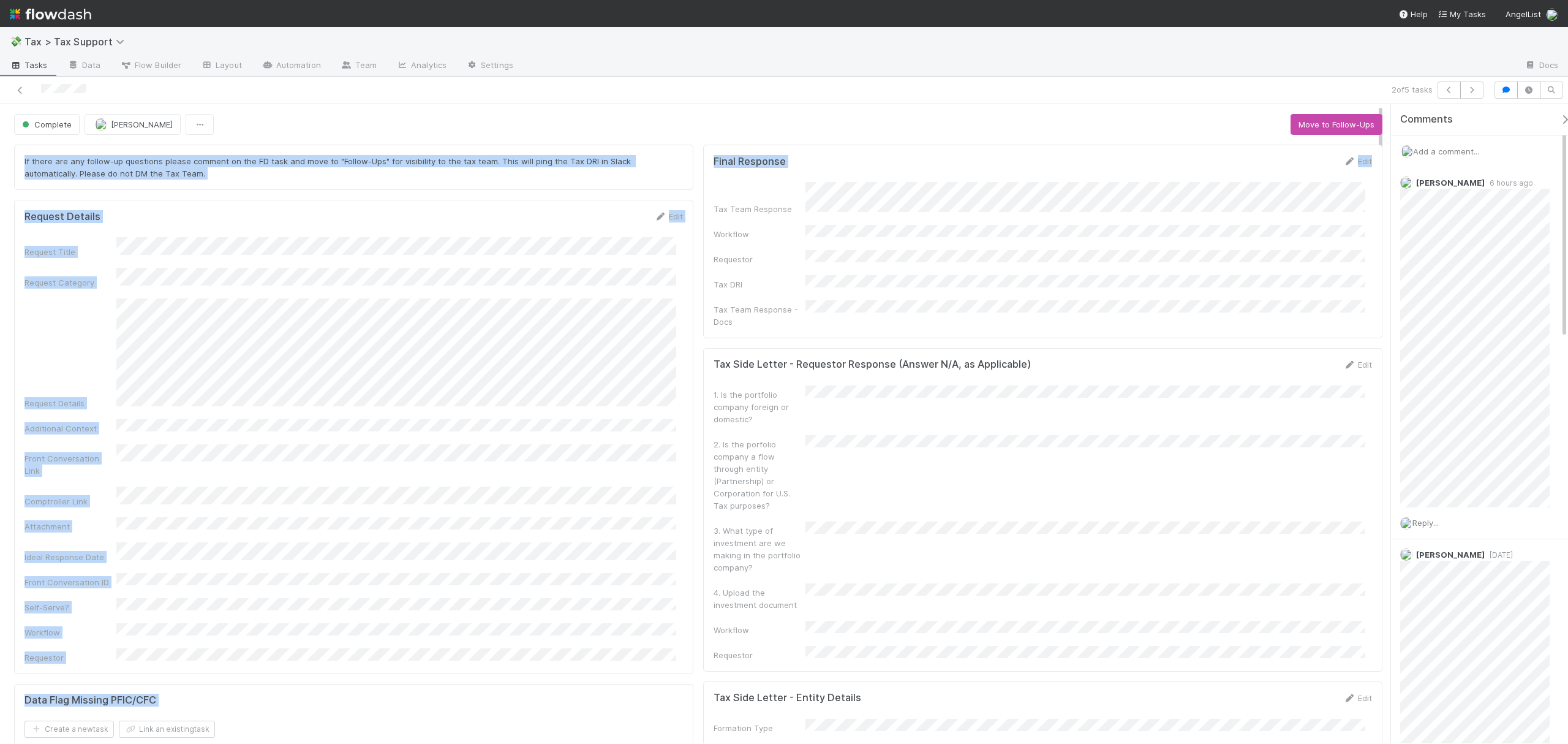
drag, startPoint x: 1376, startPoint y: 135, endPoint x: 1376, endPoint y: 153, distance: 18.0
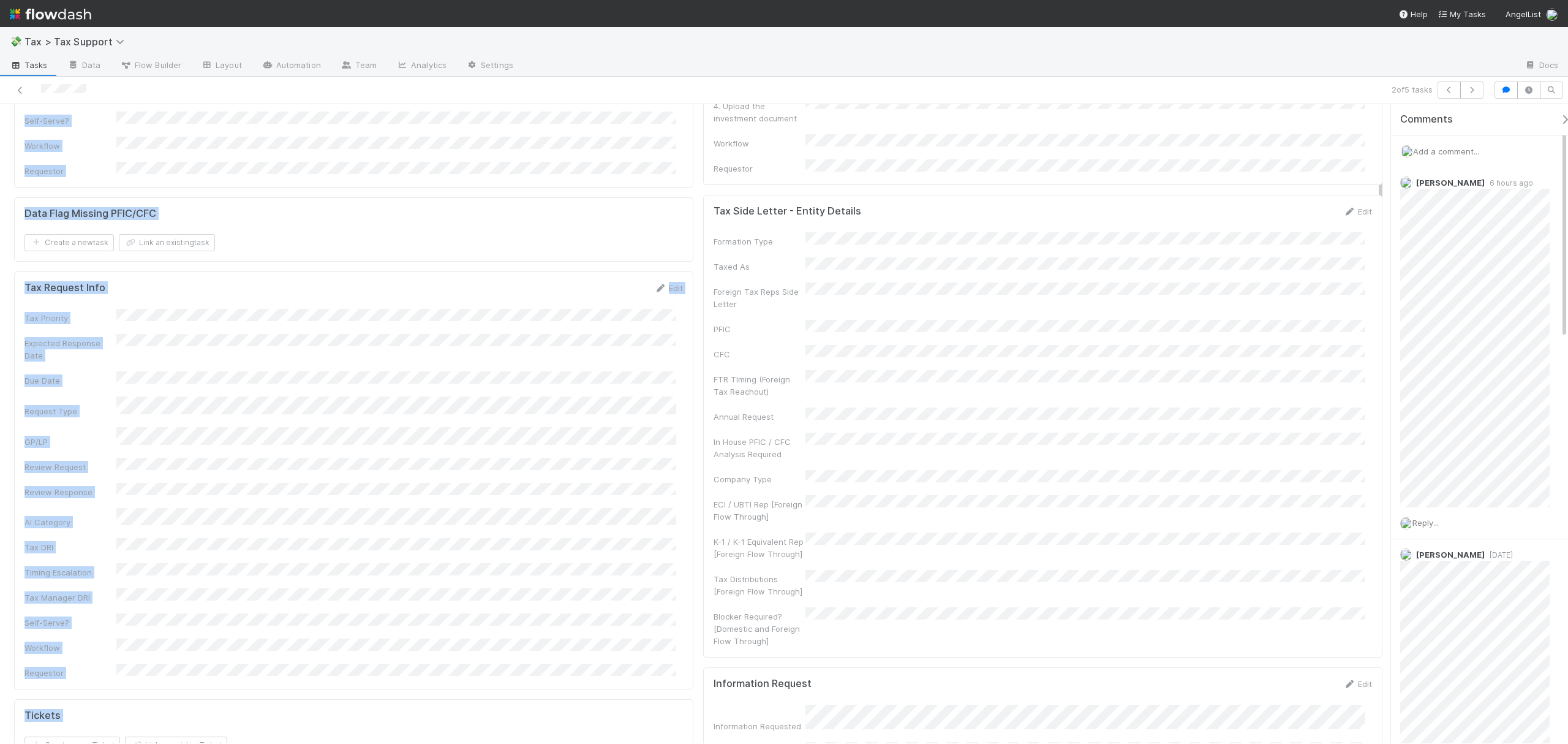
scroll to position [482, 0]
drag, startPoint x: 1382, startPoint y: 150, endPoint x: 1373, endPoint y: 223, distance: 73.6
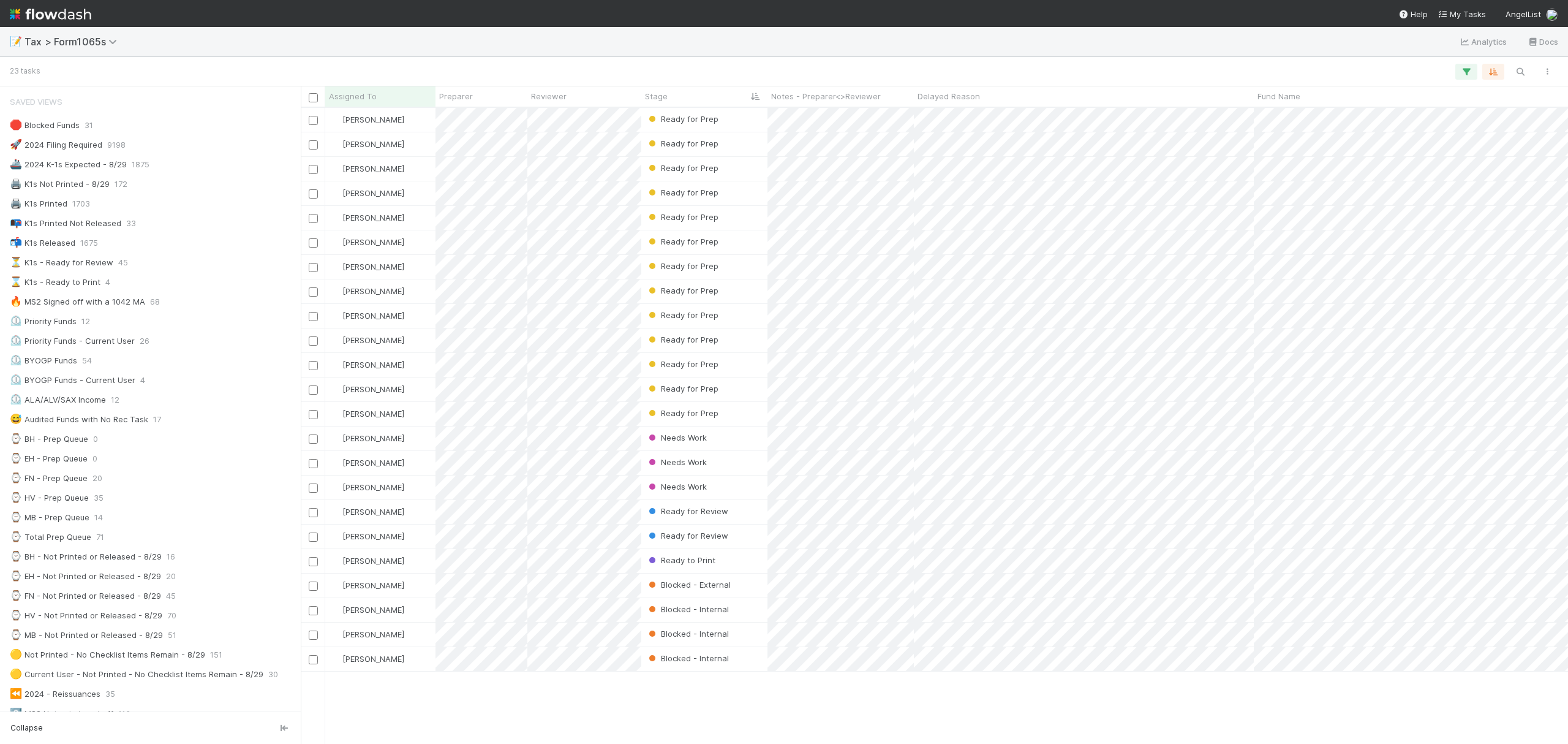
scroll to position [623, 1255]
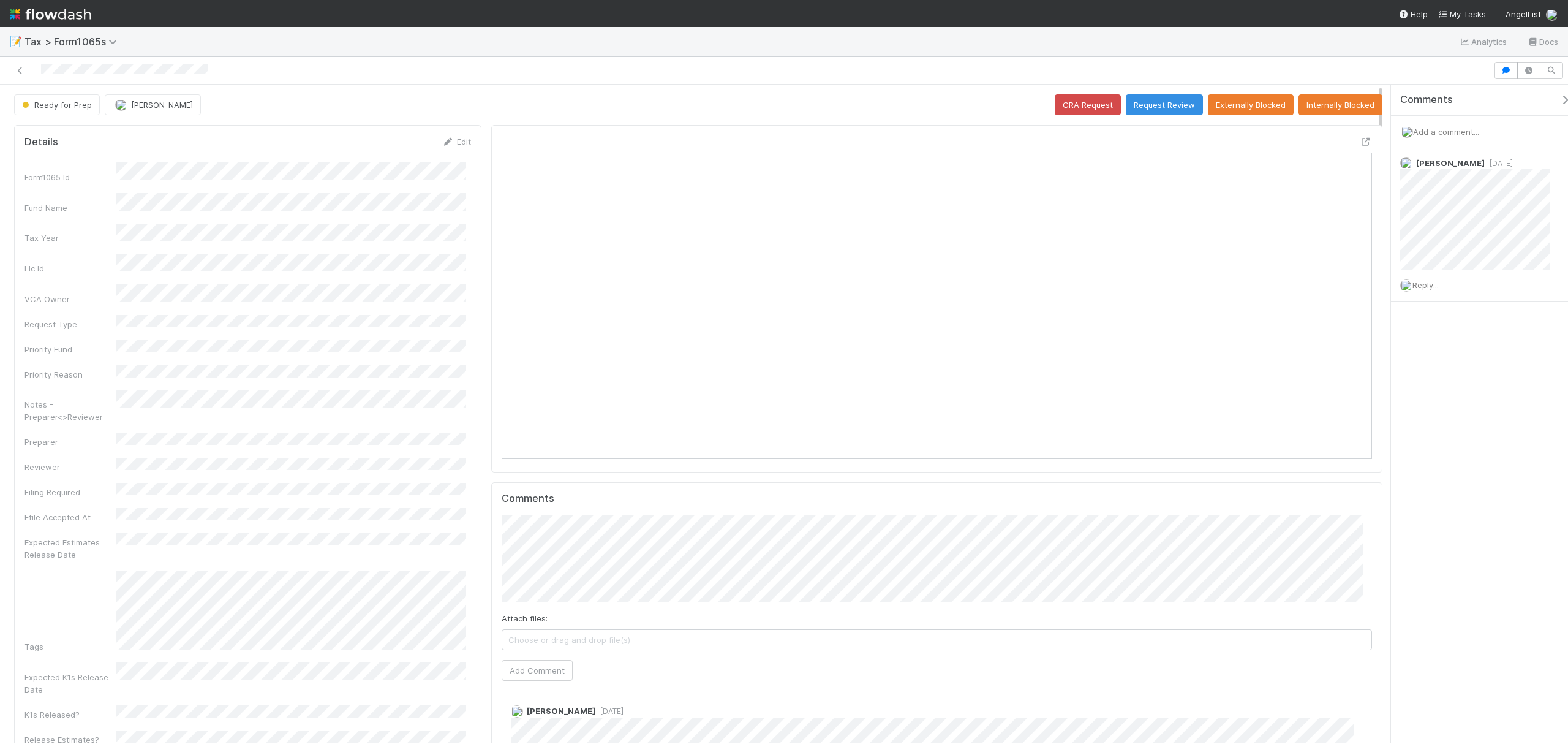
scroll to position [236, 849]
click at [1360, 140] on icon at bounding box center [1366, 141] width 12 height 8
click at [465, 144] on link "Edit" at bounding box center [457, 142] width 29 height 10
click at [388, 150] on button "Save" at bounding box center [405, 145] width 35 height 21
click at [1142, 109] on button "Request Review" at bounding box center [1165, 104] width 77 height 21
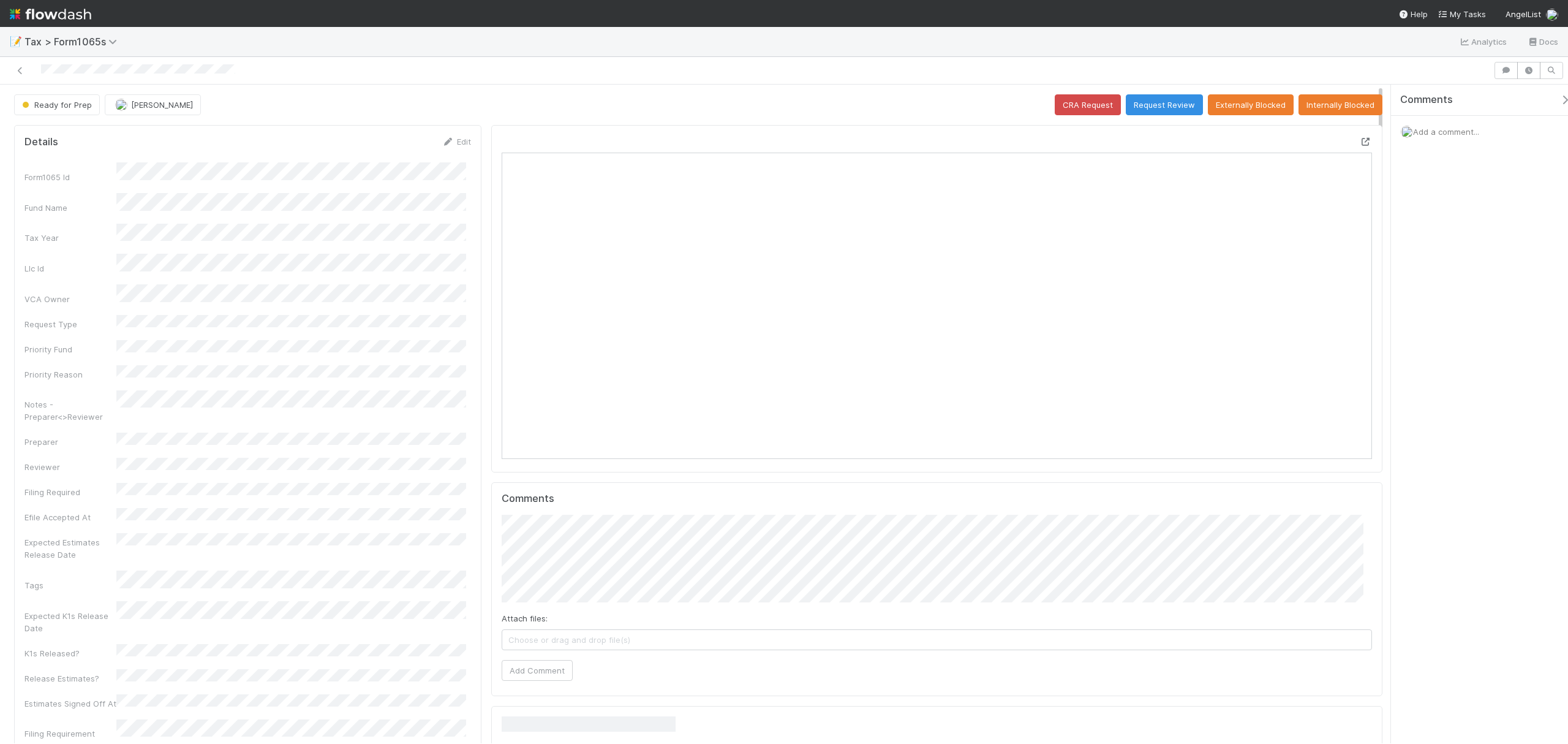
click at [1360, 142] on icon at bounding box center [1366, 141] width 12 height 8
click at [1157, 101] on button "Request Review" at bounding box center [1165, 104] width 77 height 21
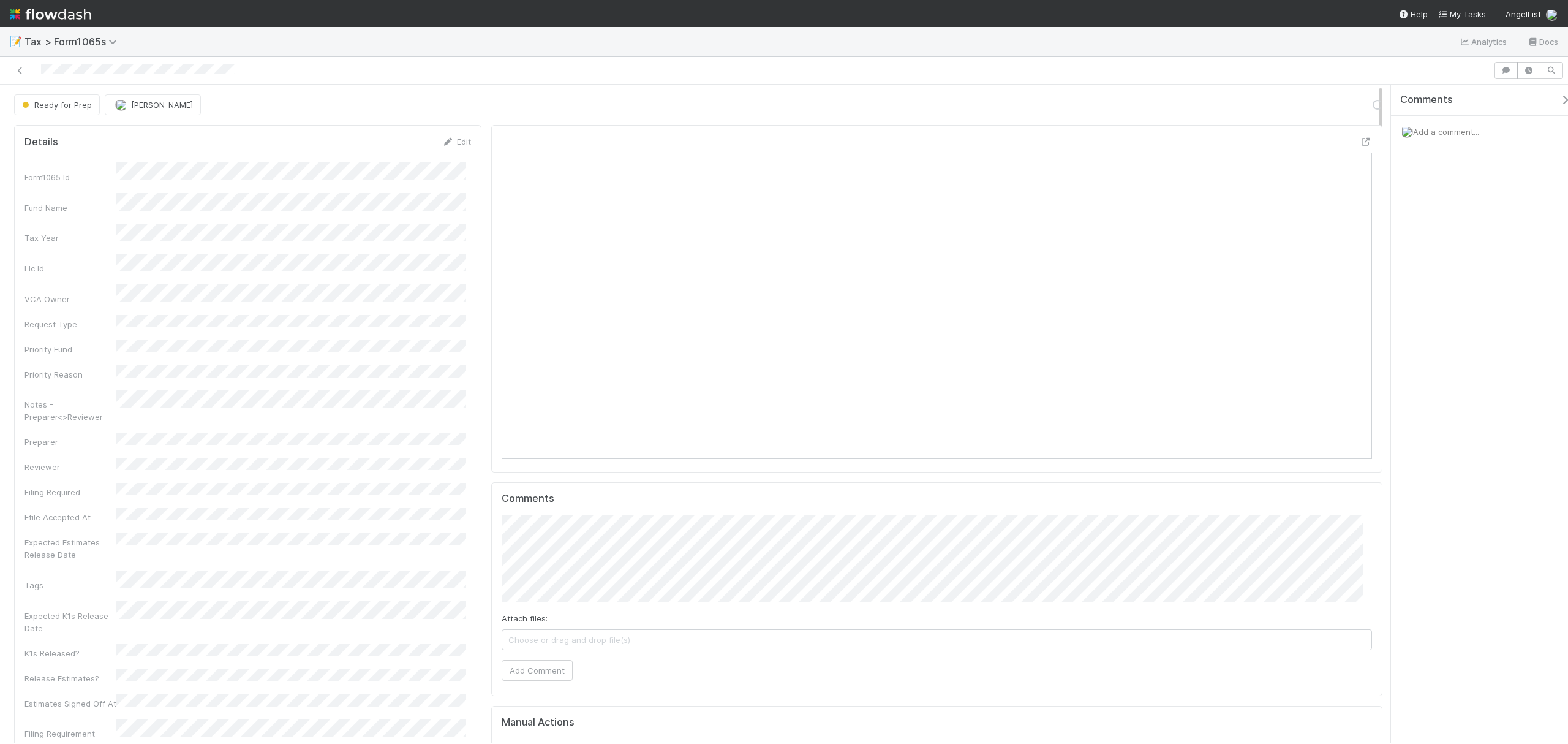
scroll to position [236, 849]
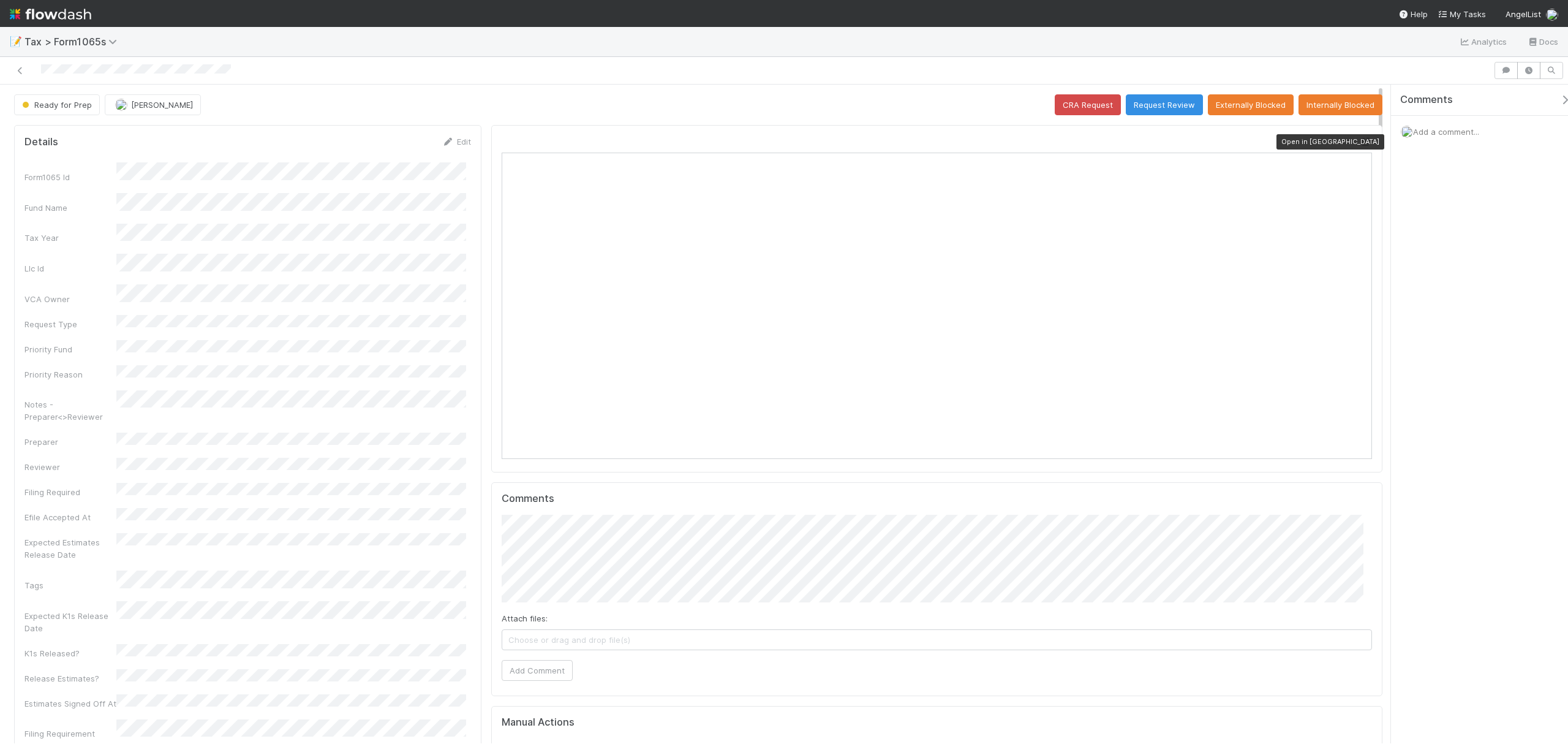
scroll to position [236, 430]
click at [1360, 144] on icon at bounding box center [1366, 141] width 12 height 8
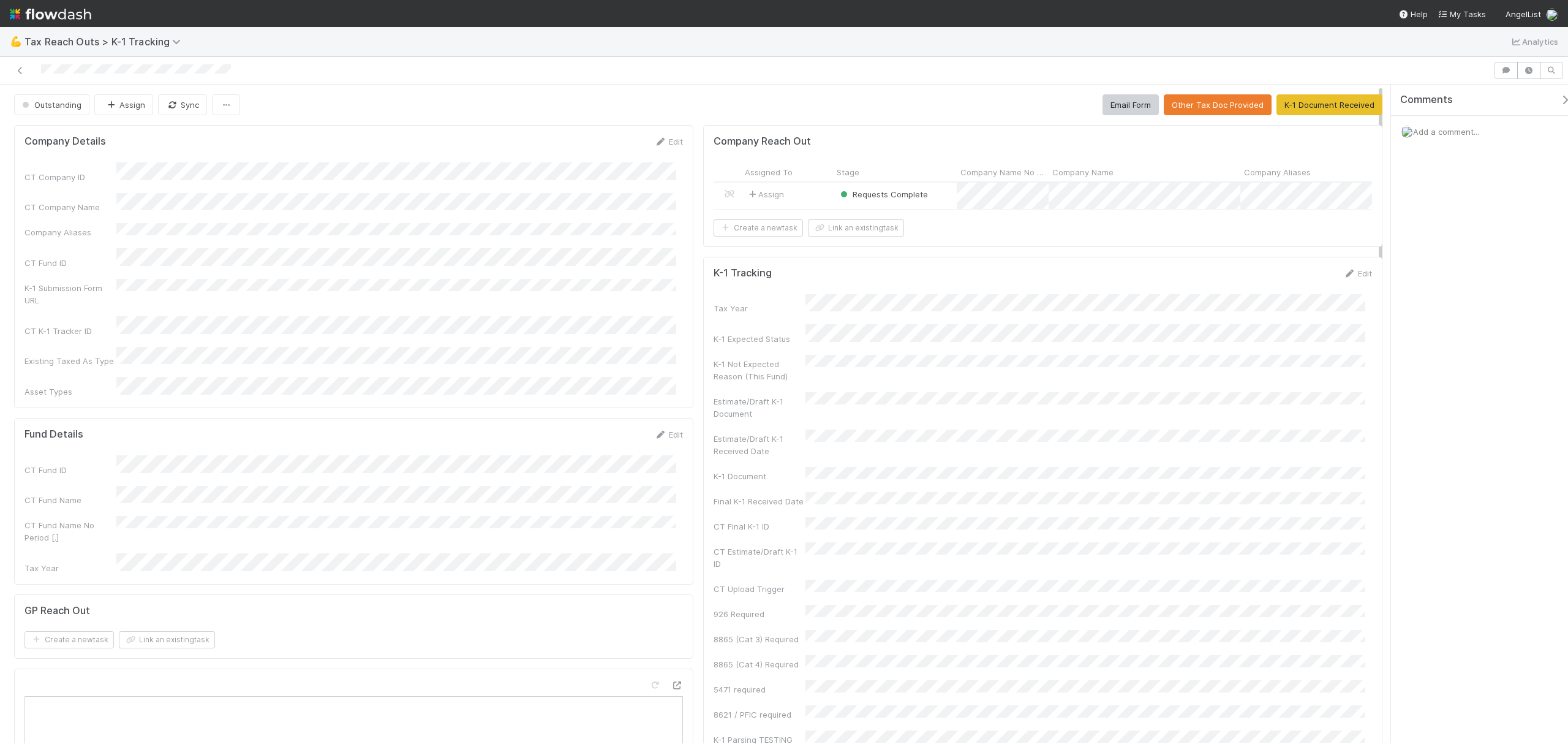
click at [802, 201] on div "Assign" at bounding box center [787, 195] width 92 height 26
click at [1323, 103] on button "K-1 Document Received" at bounding box center [1329, 104] width 106 height 21
drag, startPoint x: 1381, startPoint y: 233, endPoint x: 1379, endPoint y: 181, distance: 52.0
click at [1317, 104] on button "Upload K-1 Document" at bounding box center [1333, 104] width 98 height 21
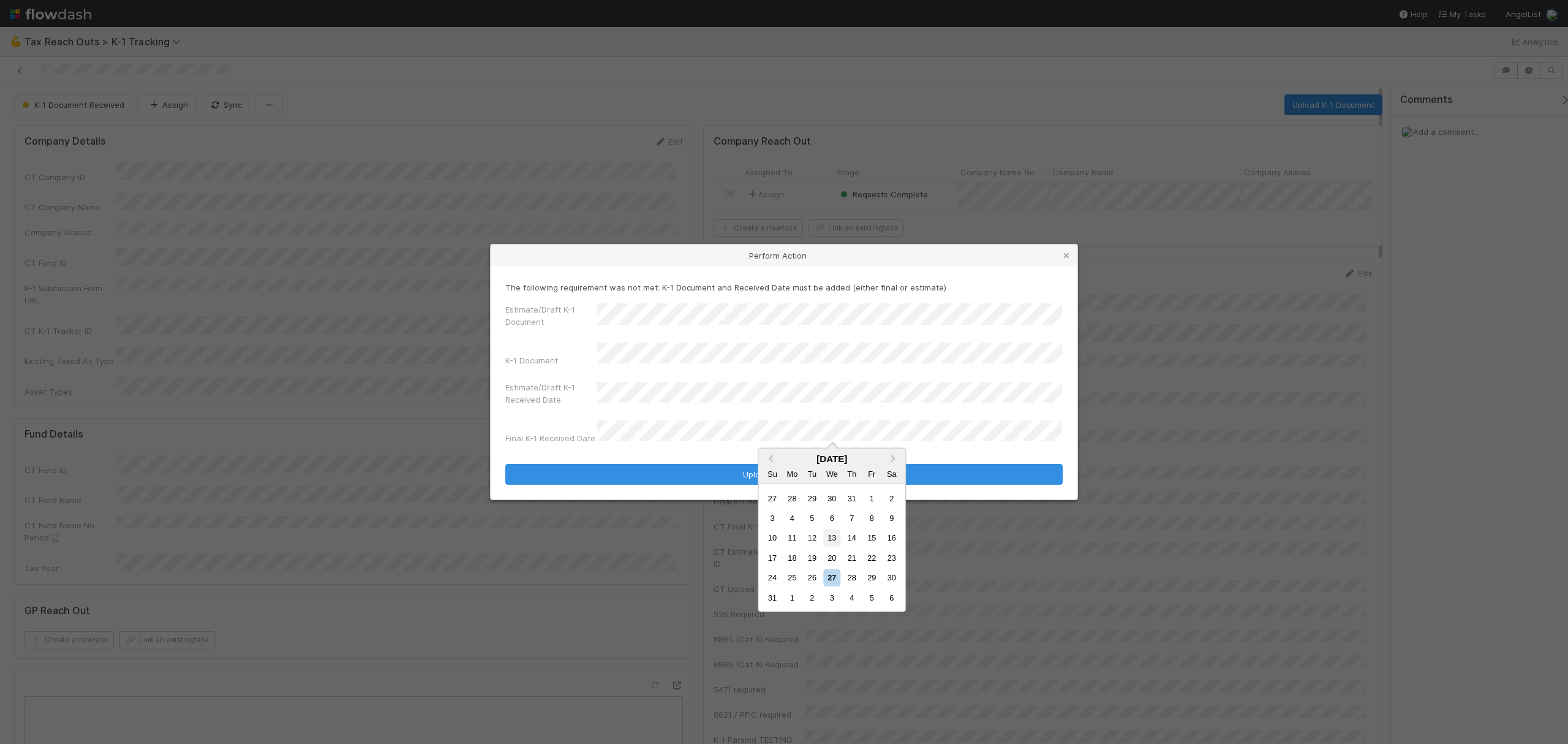
click at [834, 535] on div "13" at bounding box center [832, 537] width 16 height 16
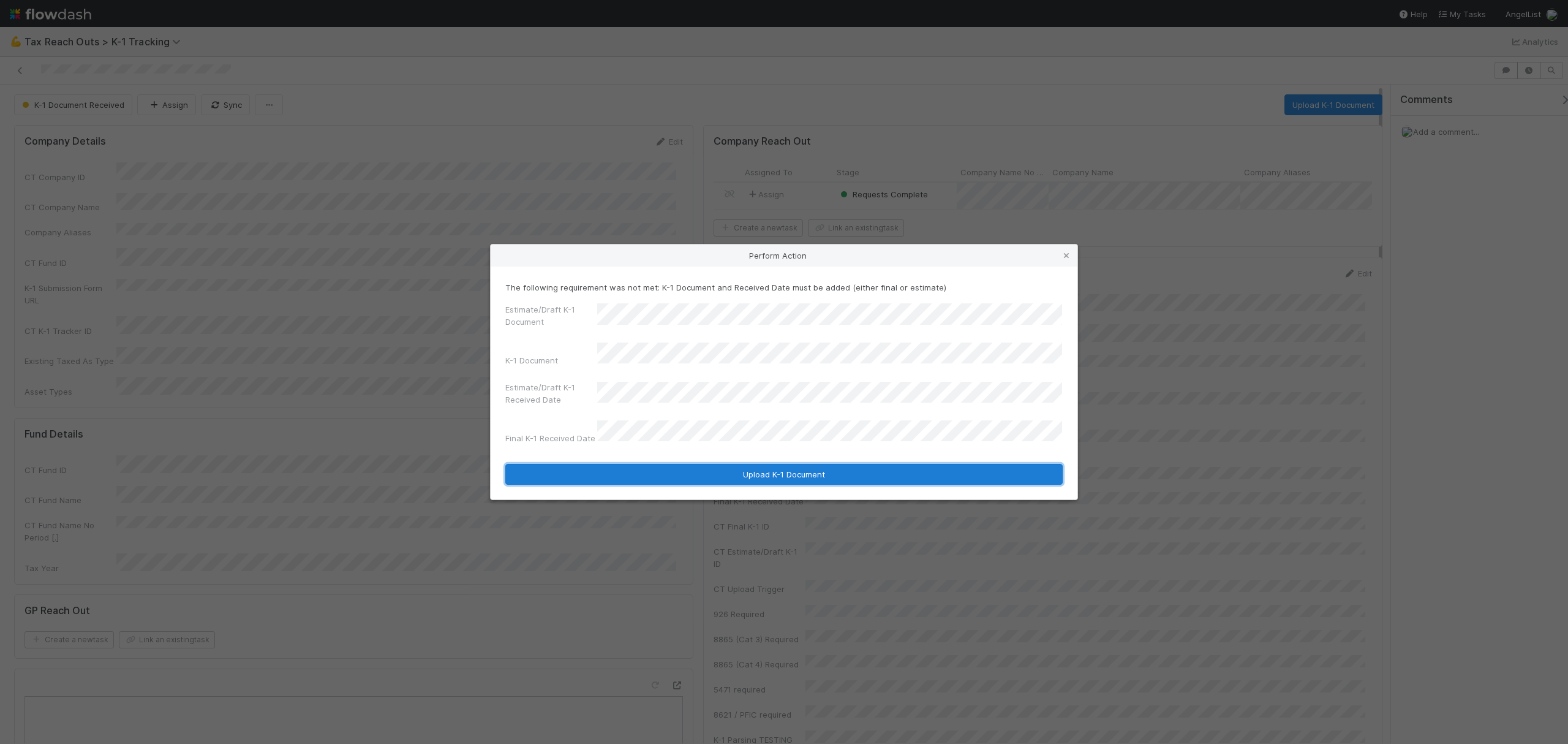
click at [714, 468] on button "Upload K-1 Document" at bounding box center [784, 474] width 557 height 21
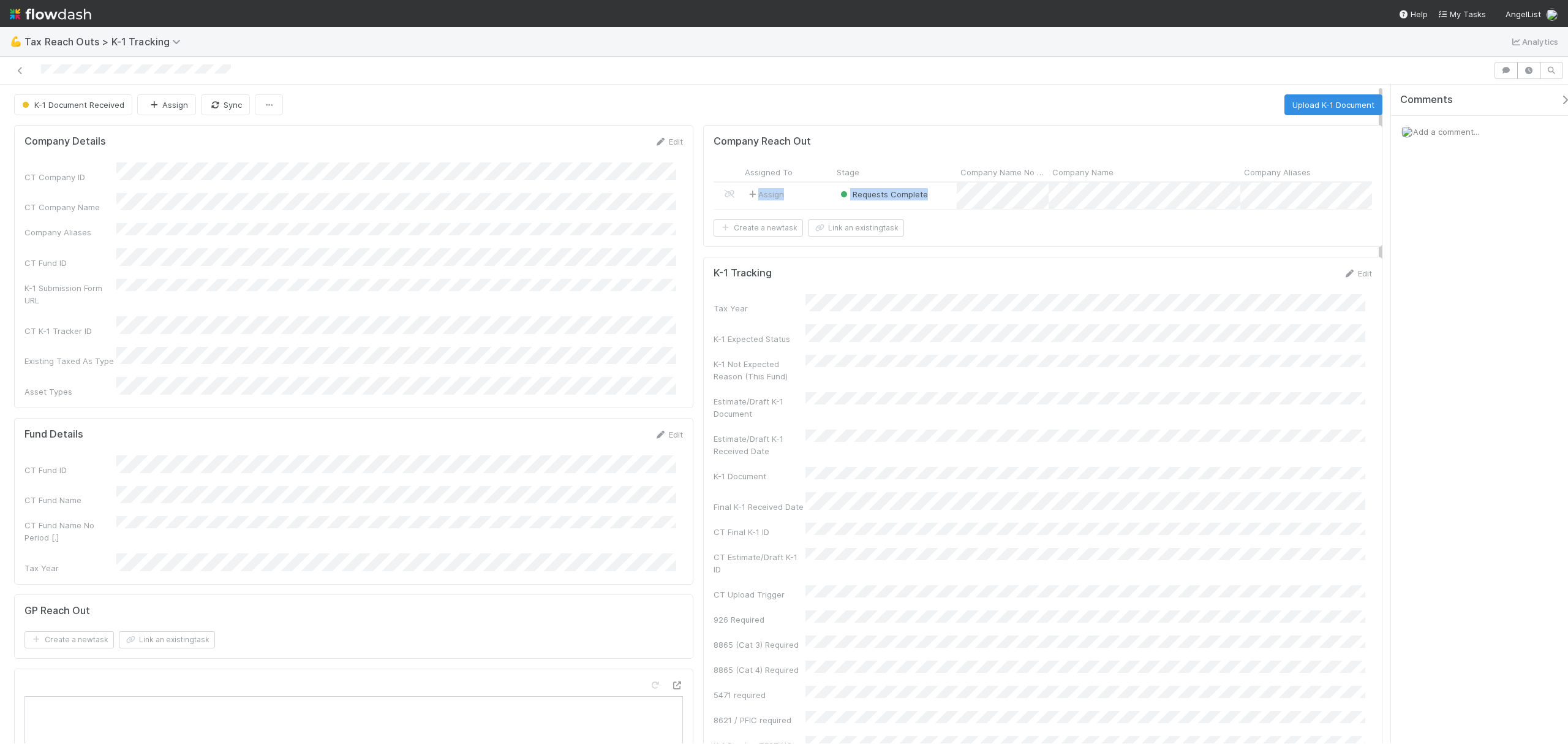
drag, startPoint x: 1379, startPoint y: 128, endPoint x: 1379, endPoint y: 206, distance: 78.0
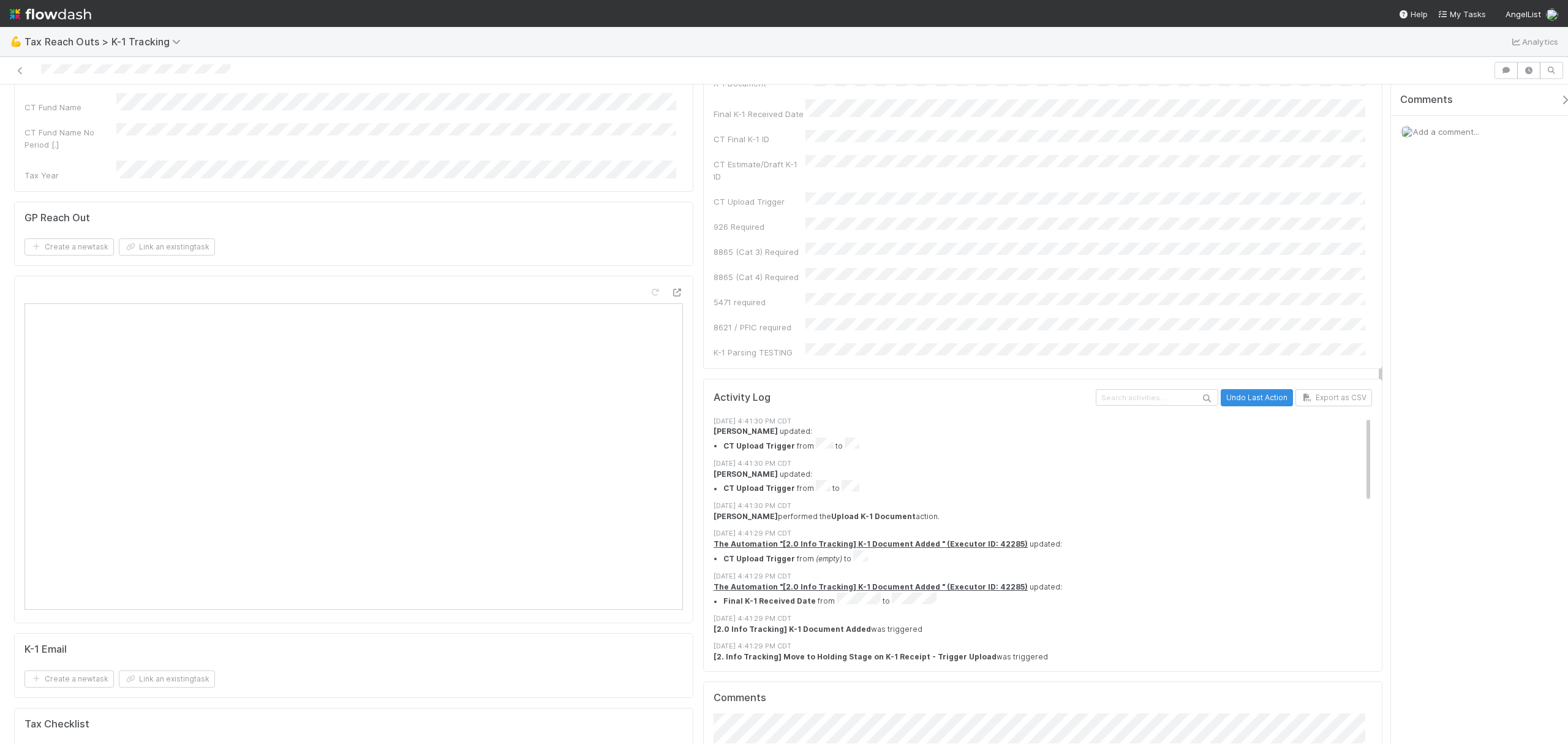
scroll to position [393, 0]
drag, startPoint x: 1380, startPoint y: 153, endPoint x: 1379, endPoint y: 354, distance: 201.0
click at [1379, 354] on div "Company Details Edit CT Company ID CT Company Name Company Aliases CT Fund ID K…" at bounding box center [698, 377] width 1396 height 1302
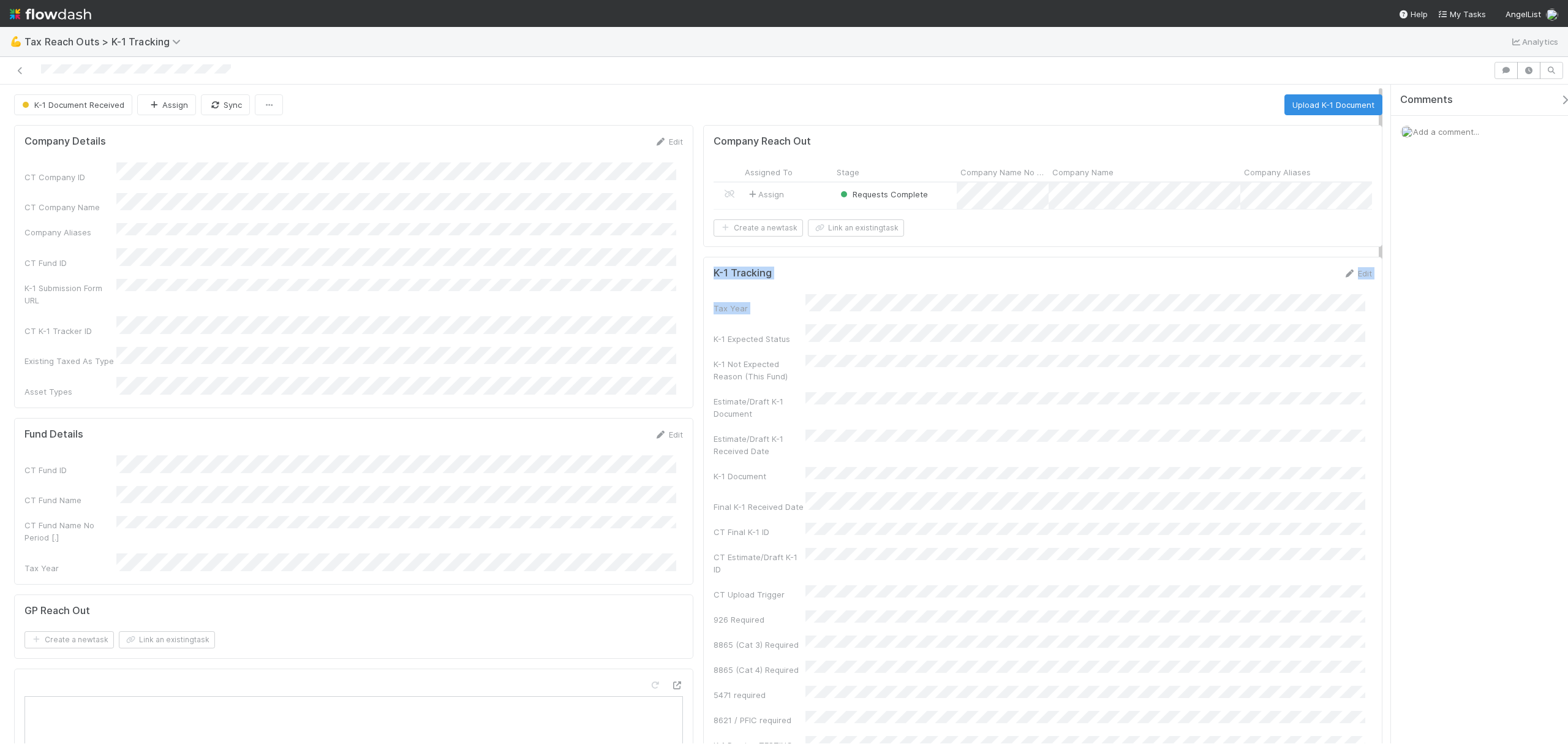
drag, startPoint x: 1378, startPoint y: 210, endPoint x: 1380, endPoint y: 299, distance: 89.0
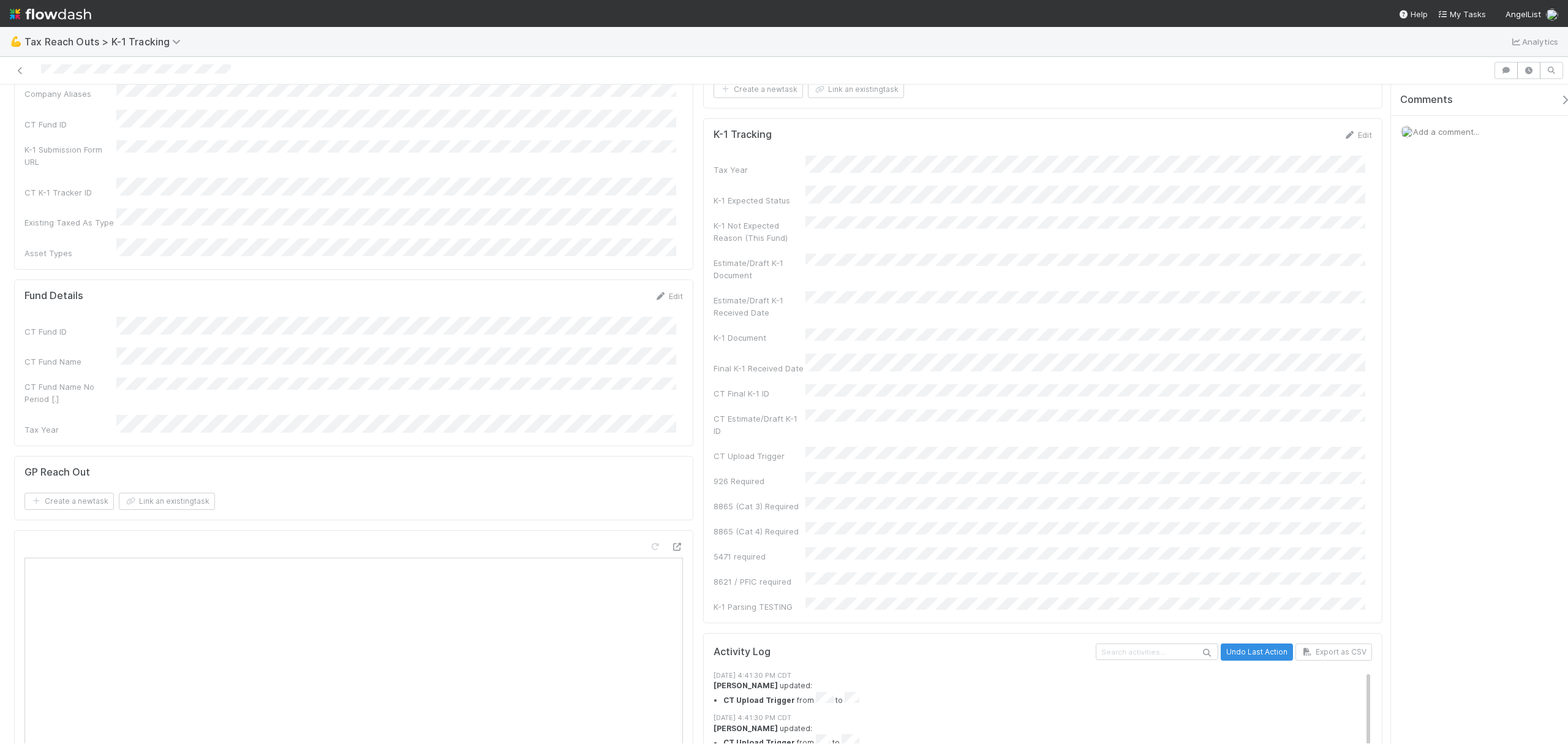
scroll to position [262, 0]
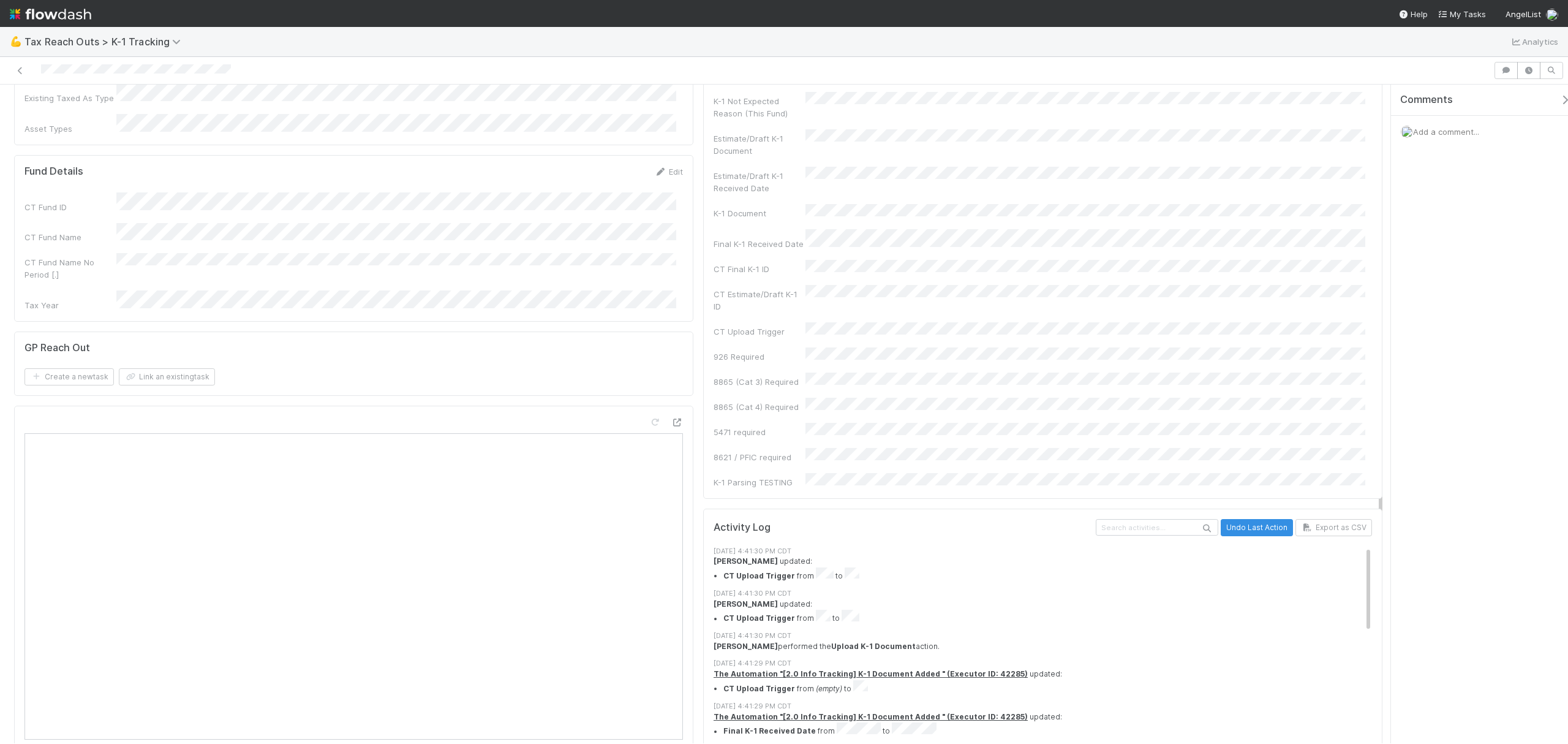
drag, startPoint x: 1379, startPoint y: 251, endPoint x: 1382, endPoint y: 386, distance: 135.0
click at [1382, 386] on div "Company Details Edit CT Company ID CT Company Name Company Aliases CT Fund ID K…" at bounding box center [698, 508] width 1396 height 1302
click at [671, 416] on div at bounding box center [677, 422] width 12 height 12
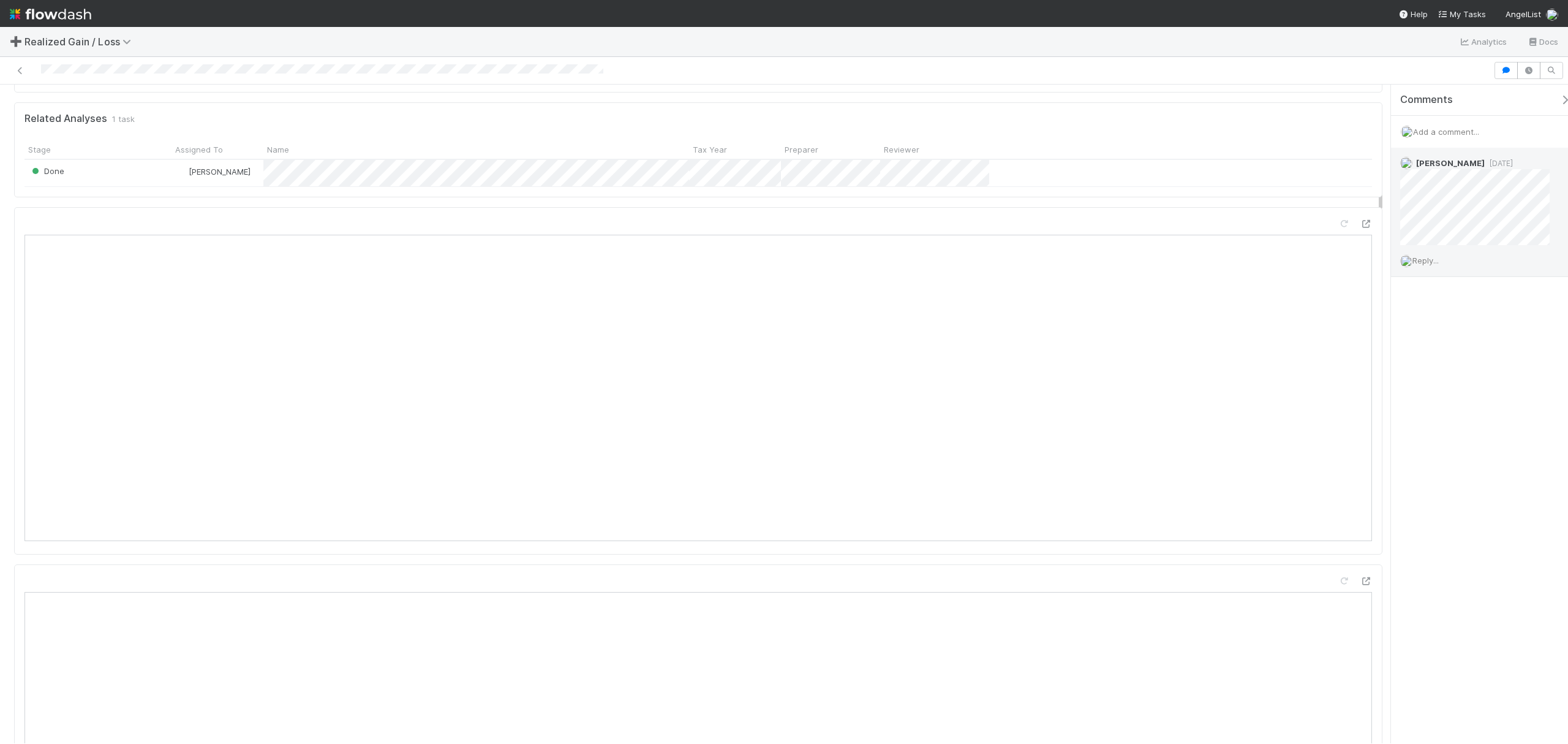
scroll to position [572, 0]
drag, startPoint x: 1381, startPoint y: 133, endPoint x: 1395, endPoint y: 196, distance: 64.5
click at [1395, 196] on div "Done [PERSON_NAME] Sync Needs Review (Unreviews) Details Edit Name Id Tax Year …" at bounding box center [784, 414] width 1568 height 658
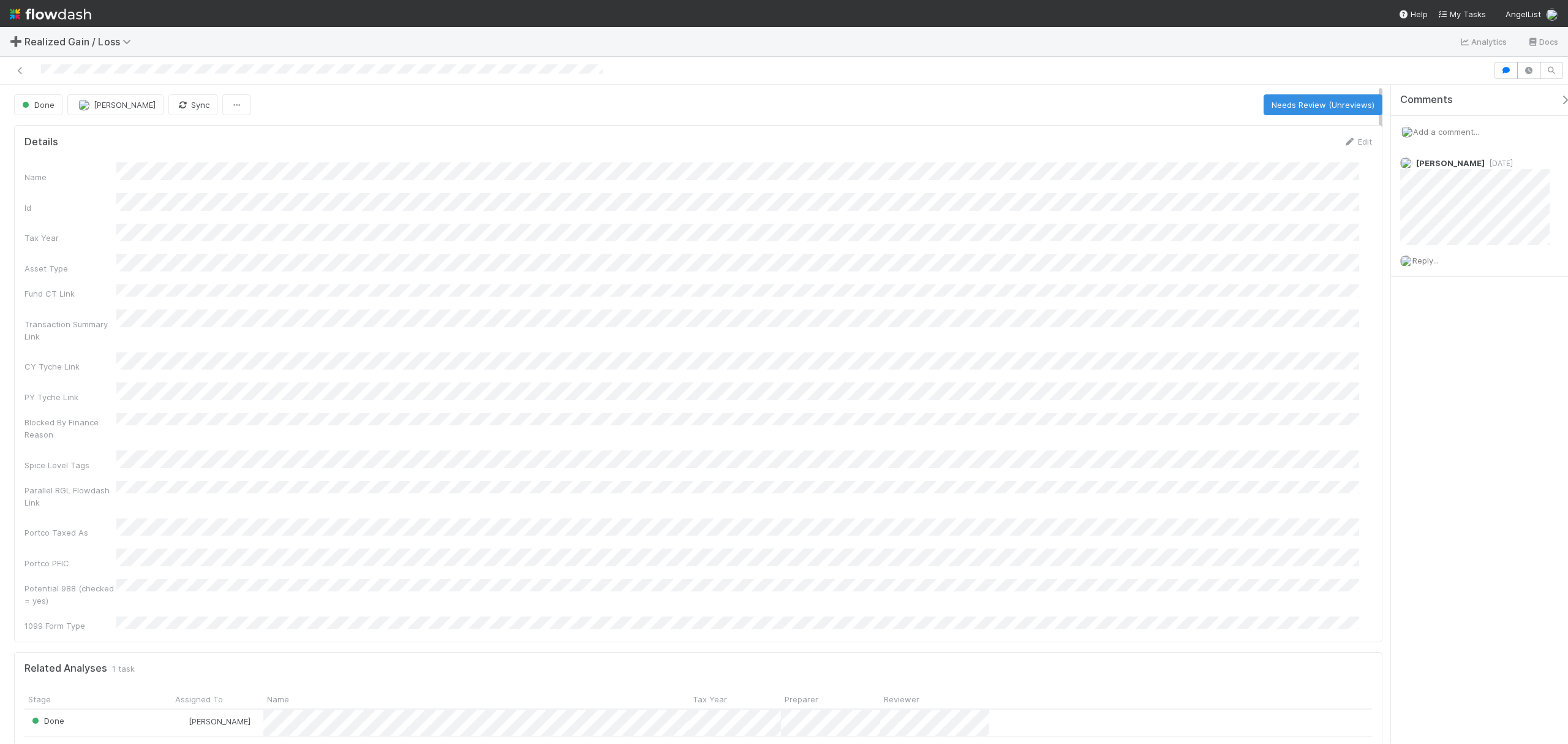
drag, startPoint x: 1380, startPoint y: 122, endPoint x: 1382, endPoint y: 172, distance: 50.0
drag, startPoint x: 1379, startPoint y: 120, endPoint x: 1383, endPoint y: 202, distance: 82.1
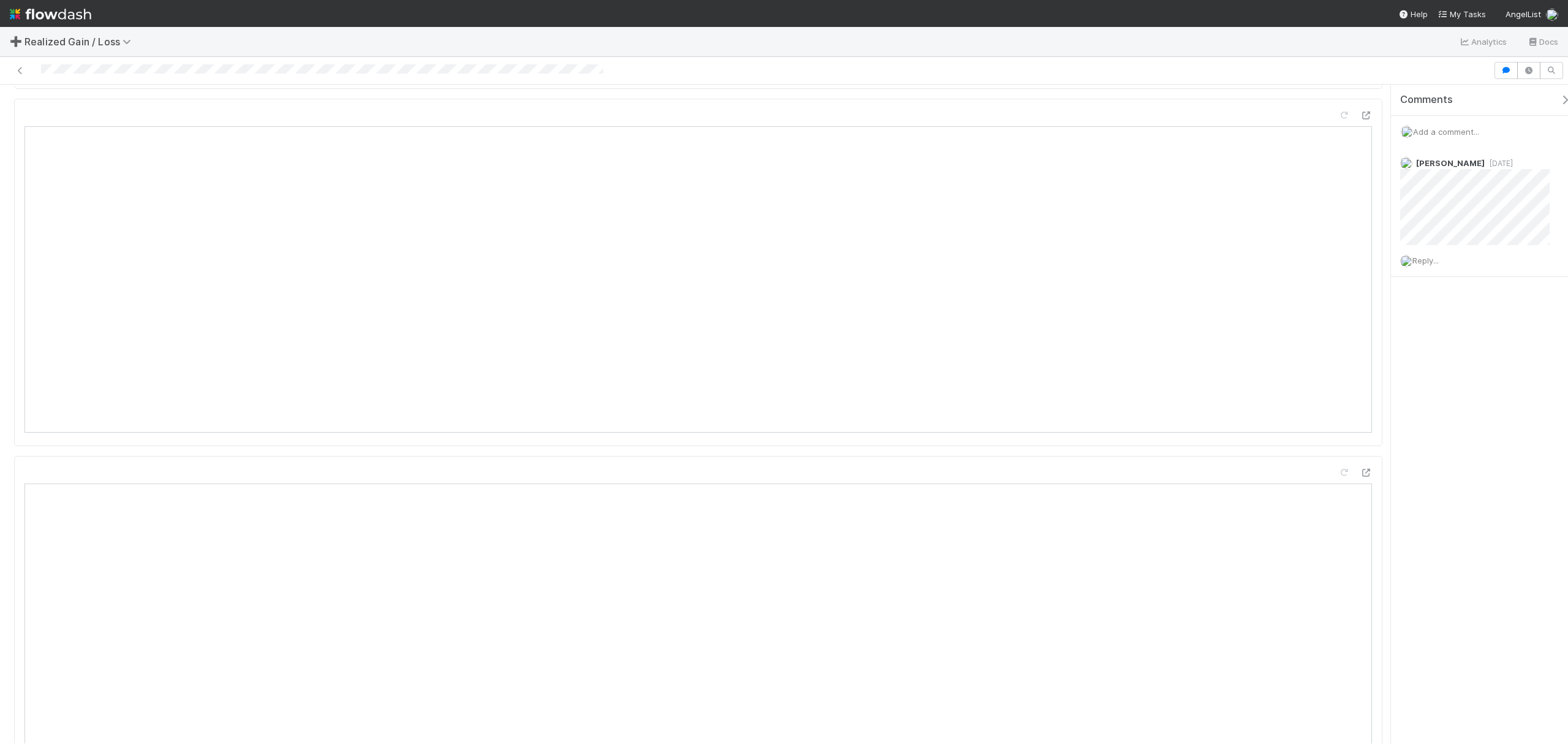
drag, startPoint x: 1381, startPoint y: 177, endPoint x: 1382, endPoint y: 221, distance: 44.0
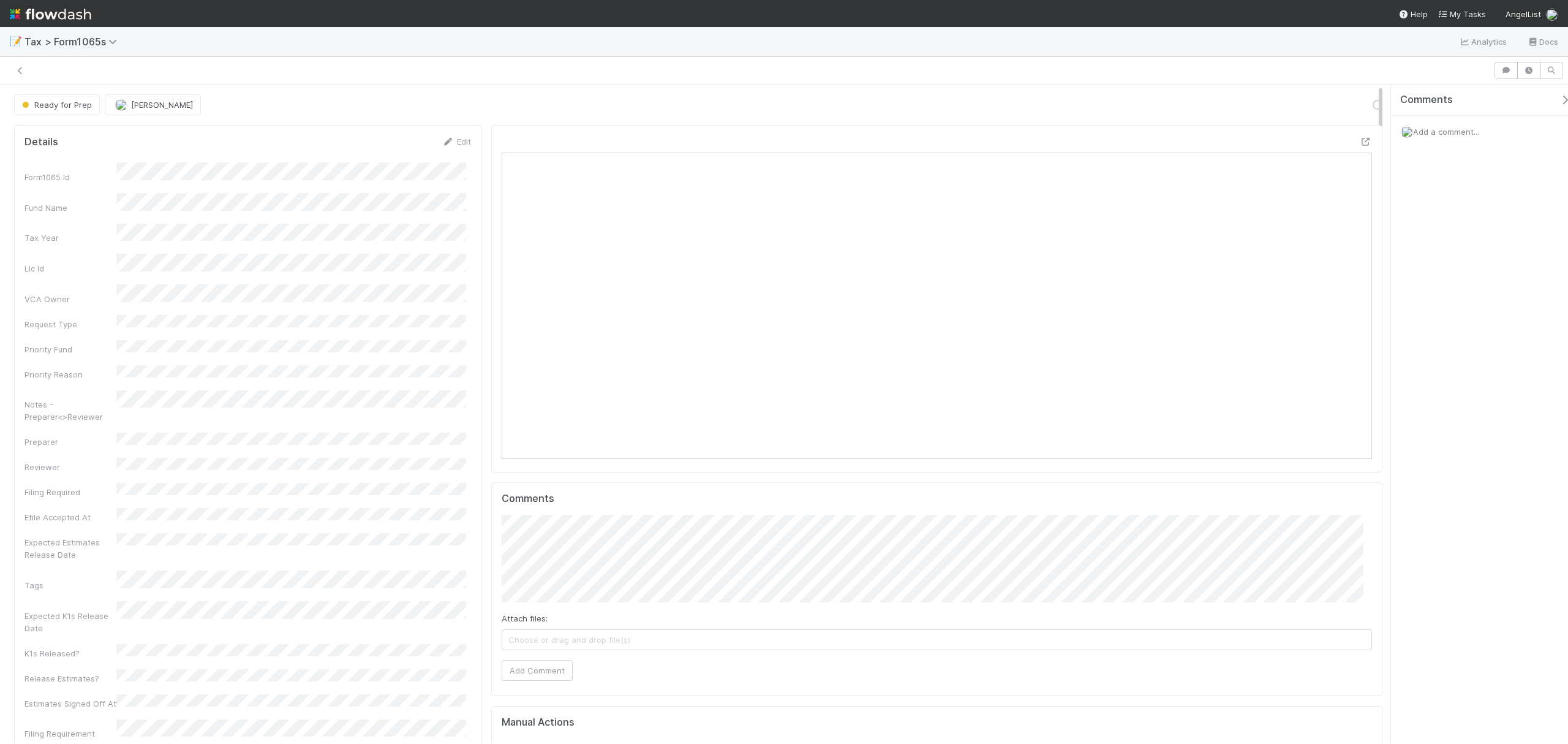
scroll to position [236, 849]
click at [1126, 101] on button "Request Review" at bounding box center [1165, 104] width 77 height 21
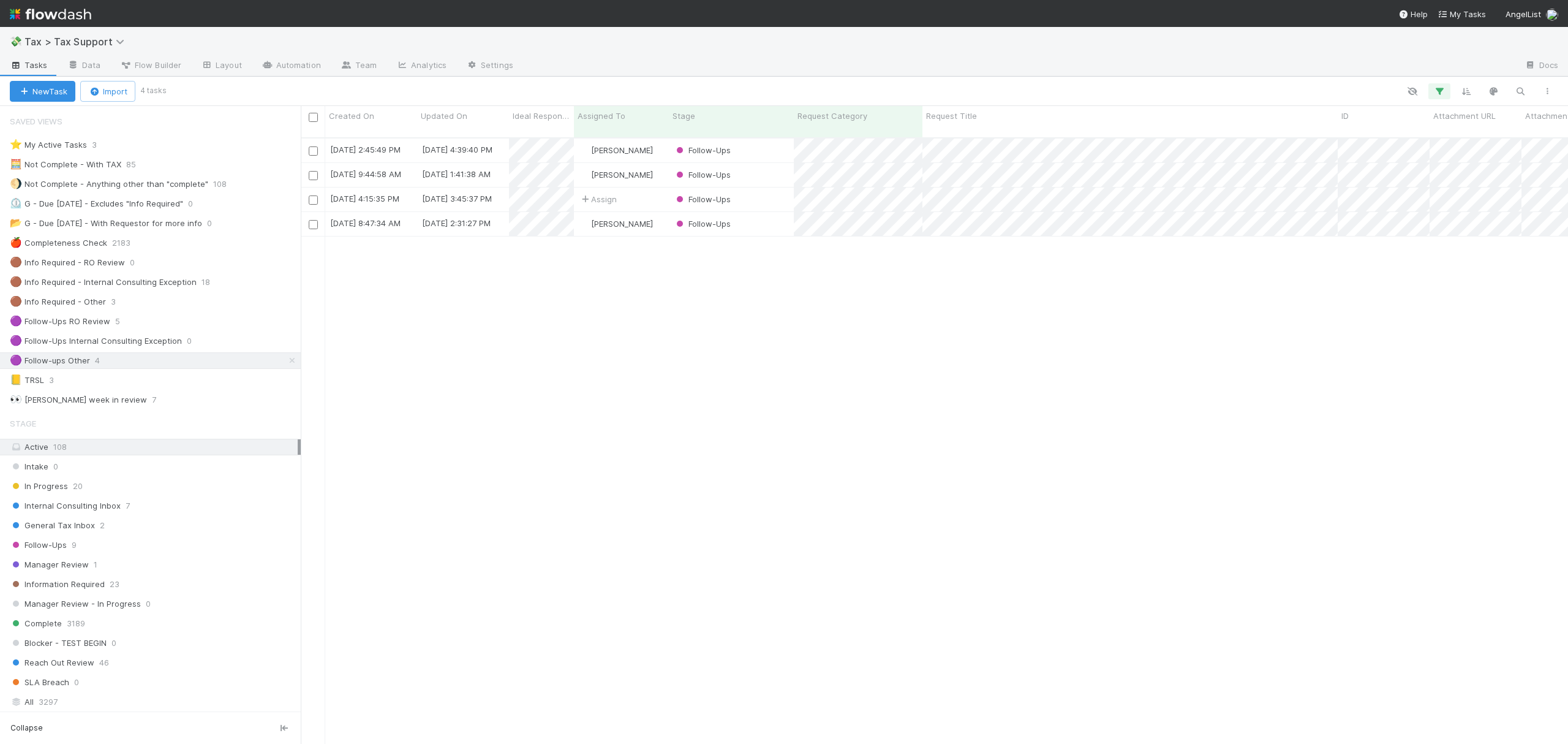
scroll to position [603, 1255]
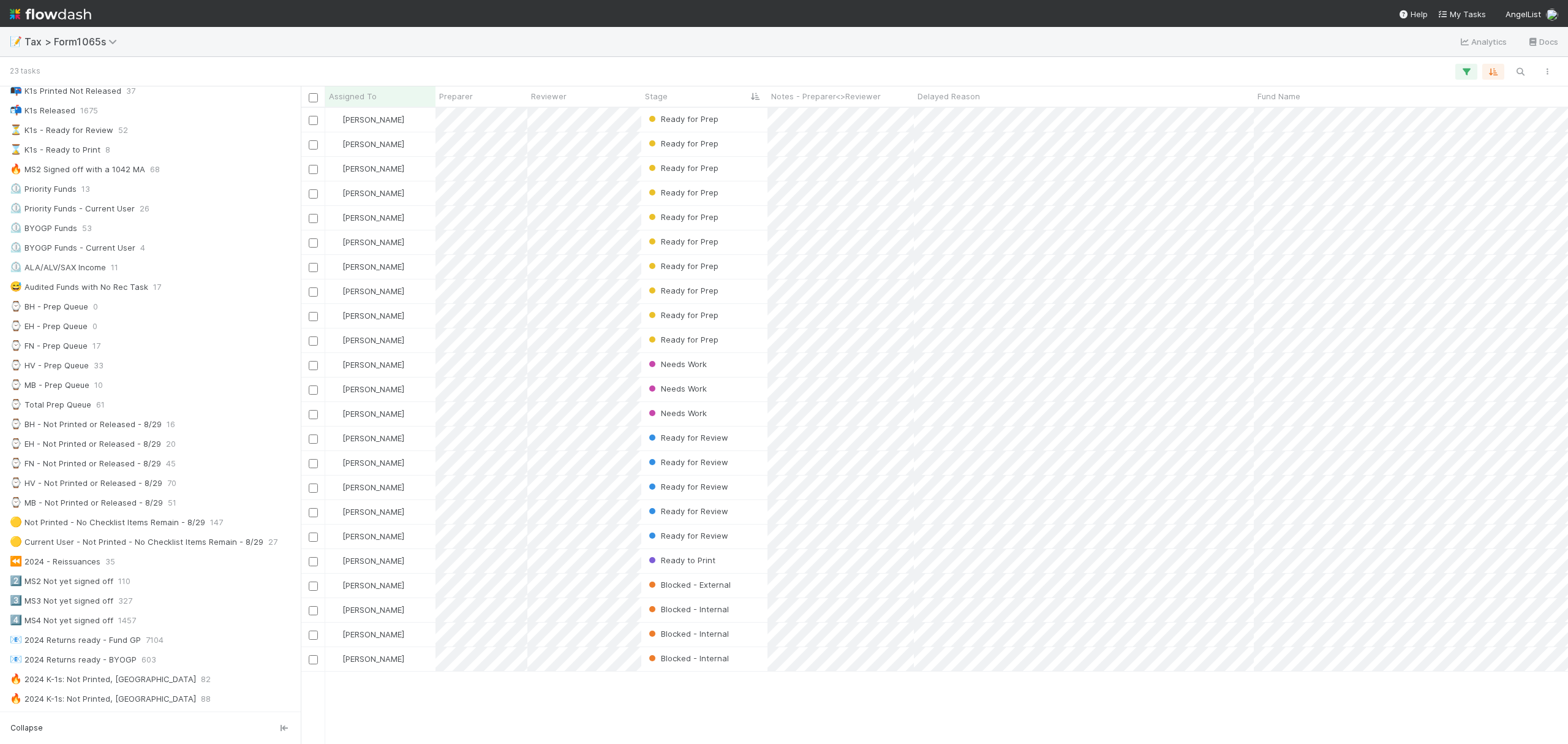
scroll to position [136, 0]
